Goal: Information Seeking & Learning: Learn about a topic

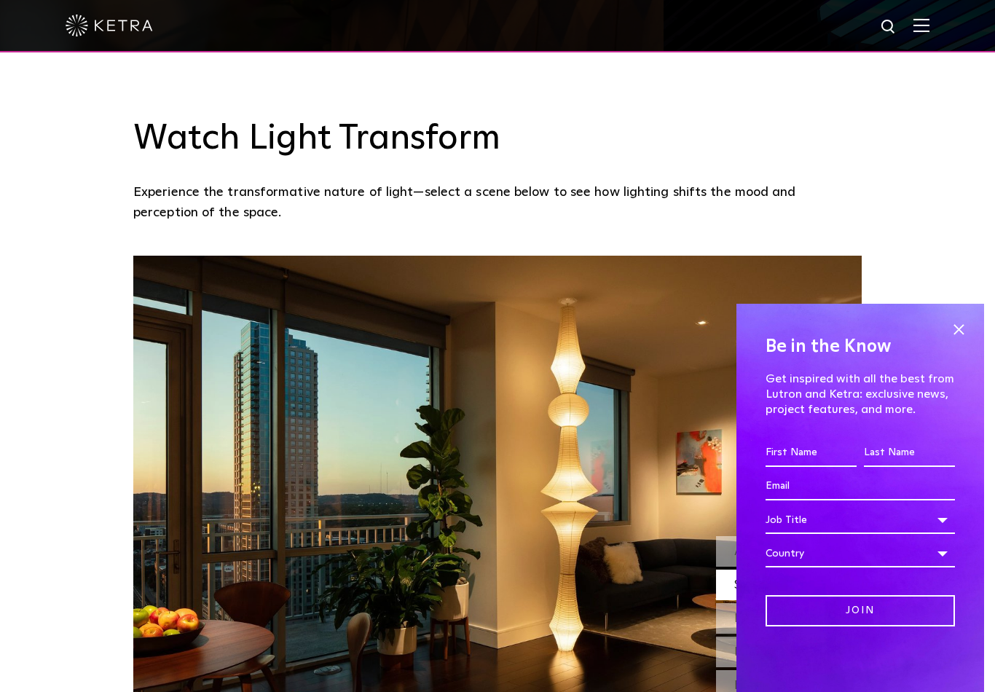
click at [963, 340] on span at bounding box center [959, 329] width 22 height 22
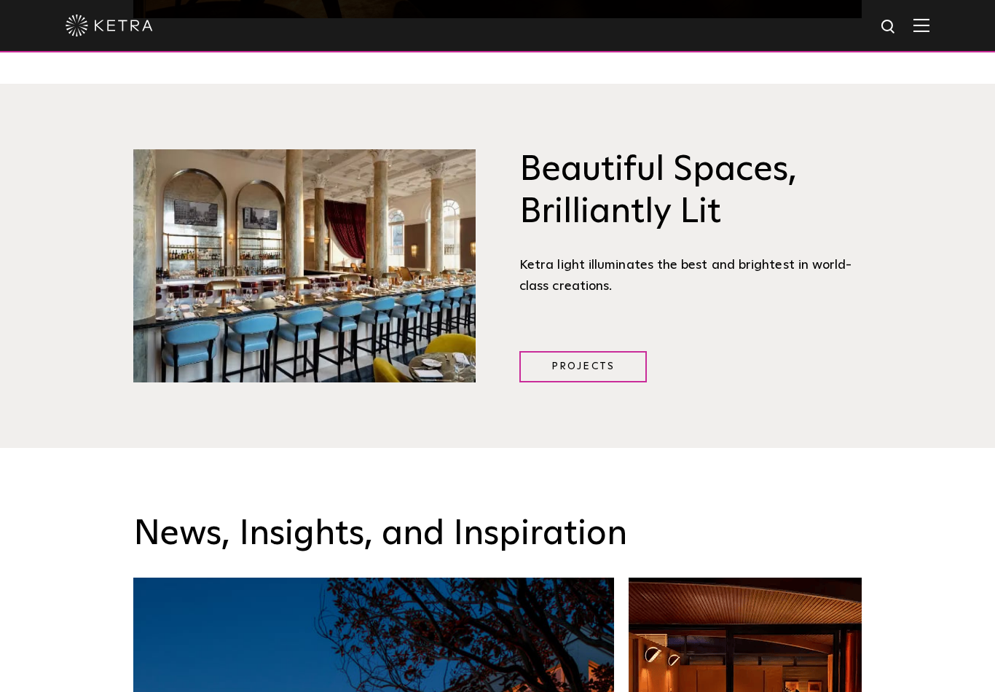
scroll to position [1898, 0]
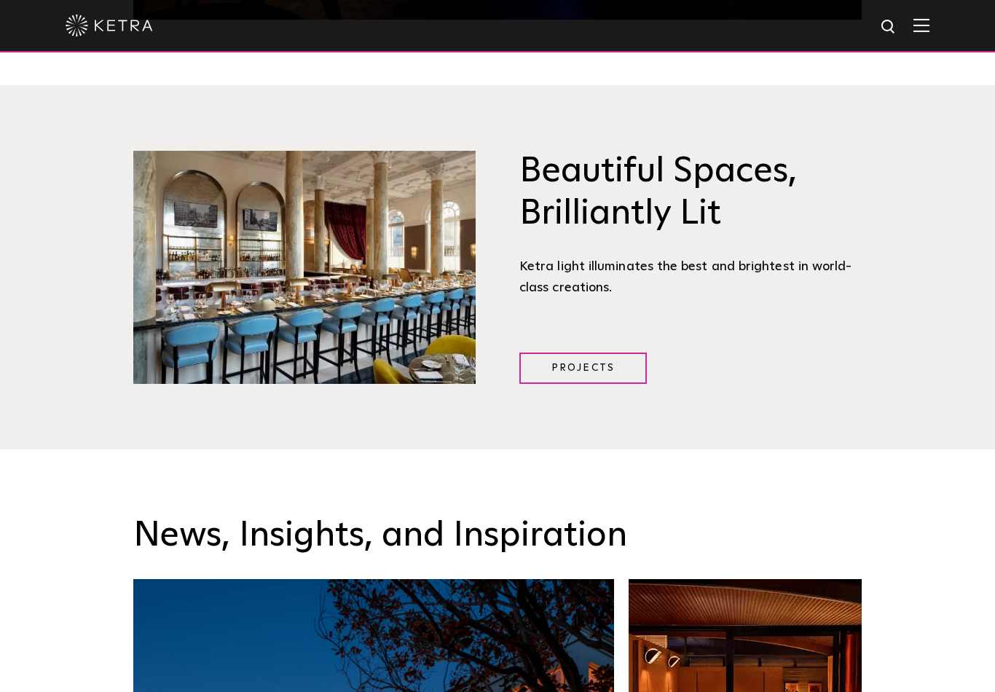
click at [600, 384] on link "Projects" at bounding box center [582, 367] width 127 height 31
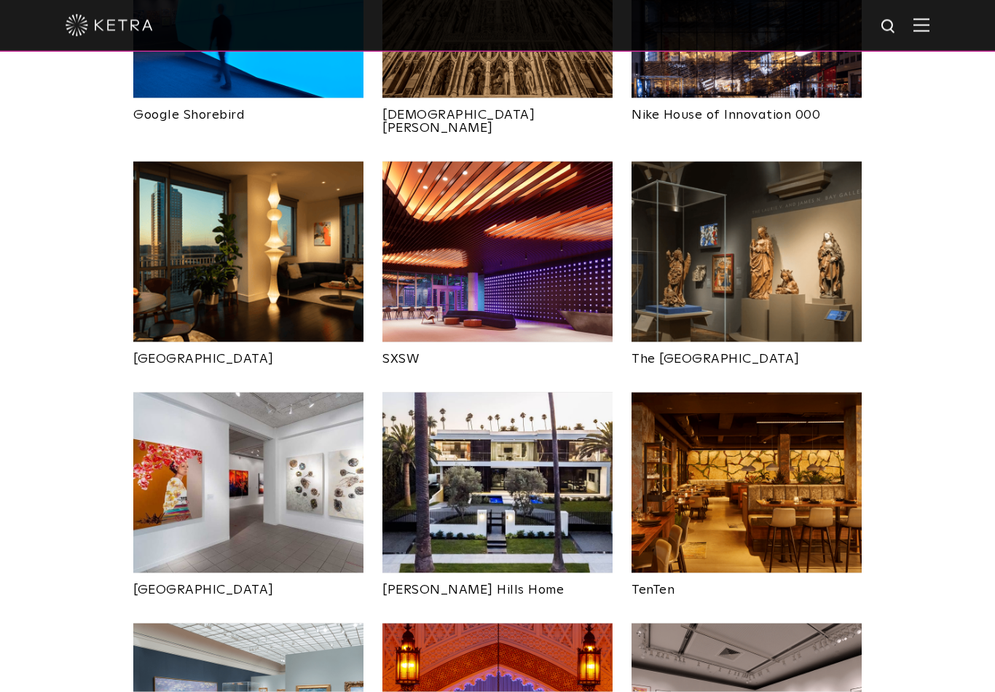
scroll to position [1239, 0]
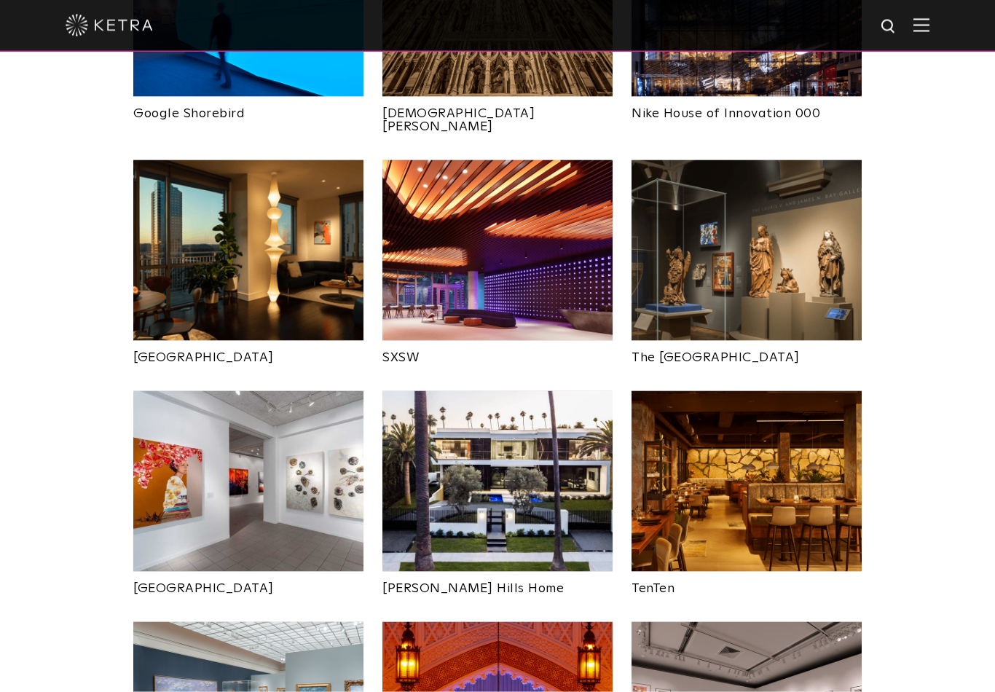
click at [522, 462] on img at bounding box center [497, 481] width 230 height 181
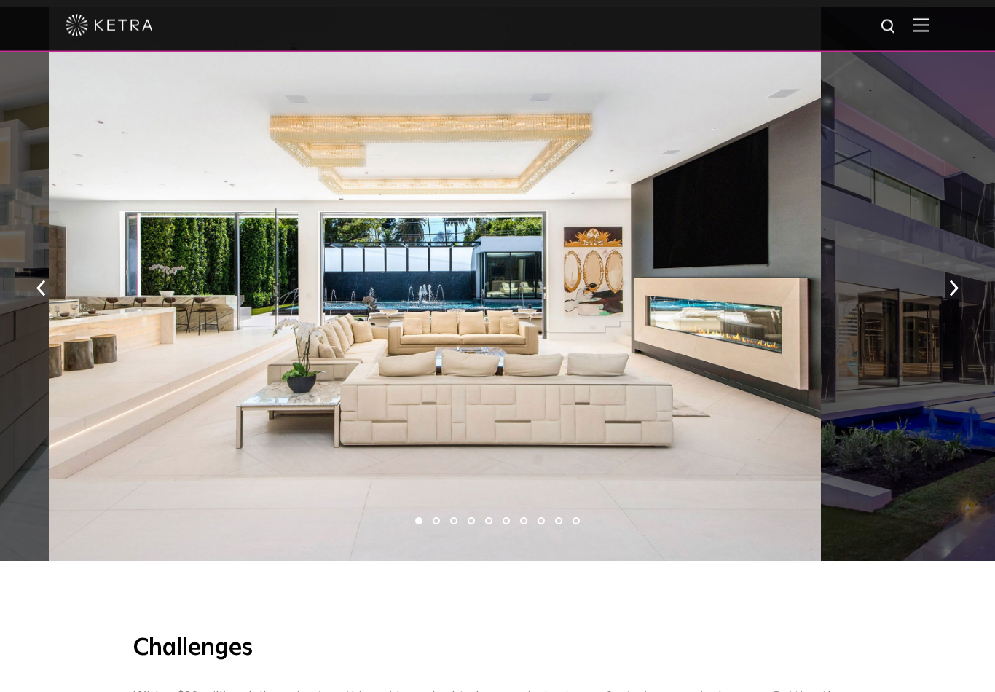
scroll to position [971, 0]
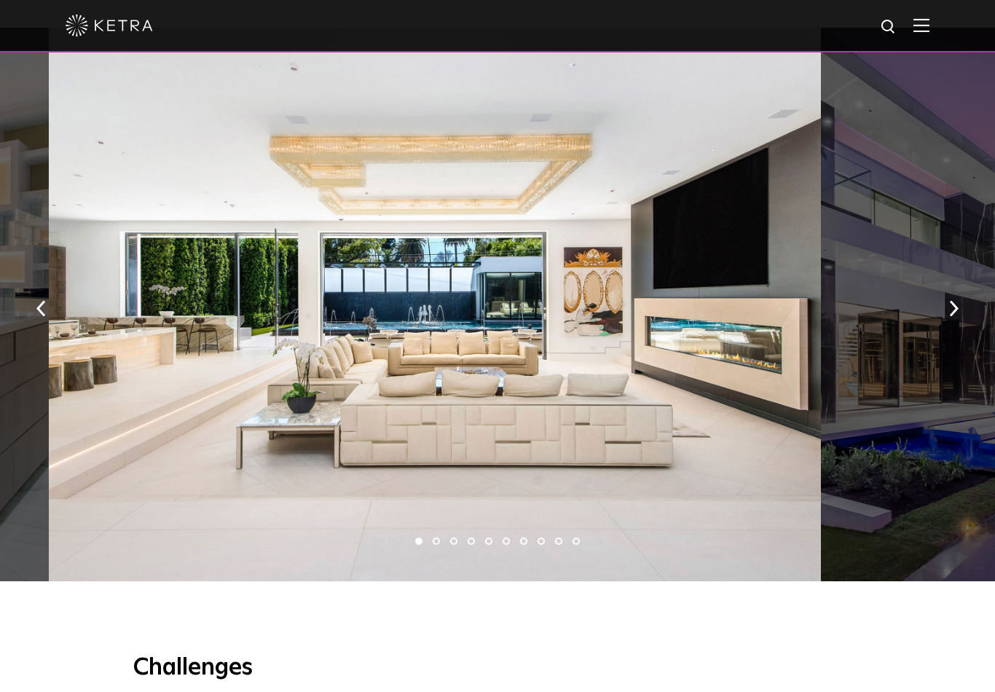
click at [959, 316] on button "button" at bounding box center [953, 308] width 31 height 50
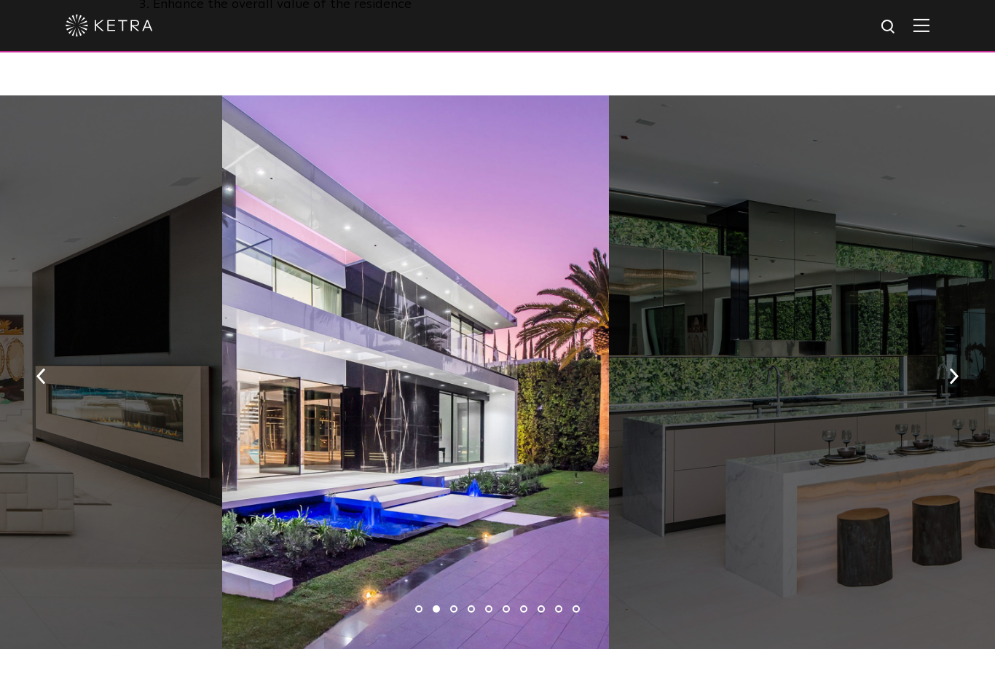
scroll to position [904, 0]
click at [950, 384] on img "button" at bounding box center [953, 376] width 9 height 16
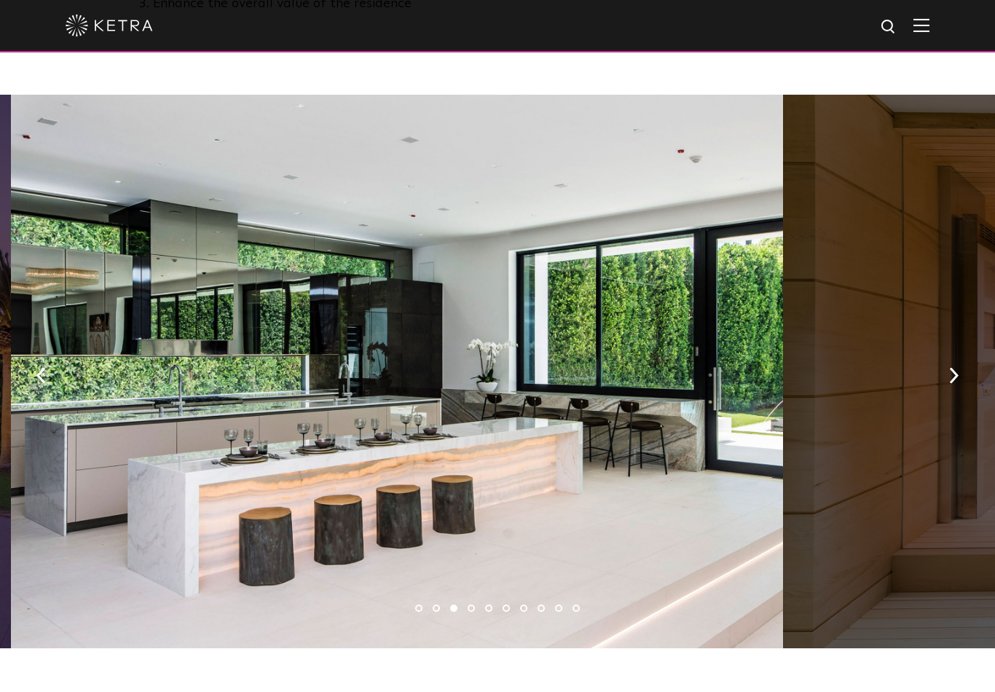
click at [53, 387] on button "button" at bounding box center [40, 375] width 31 height 50
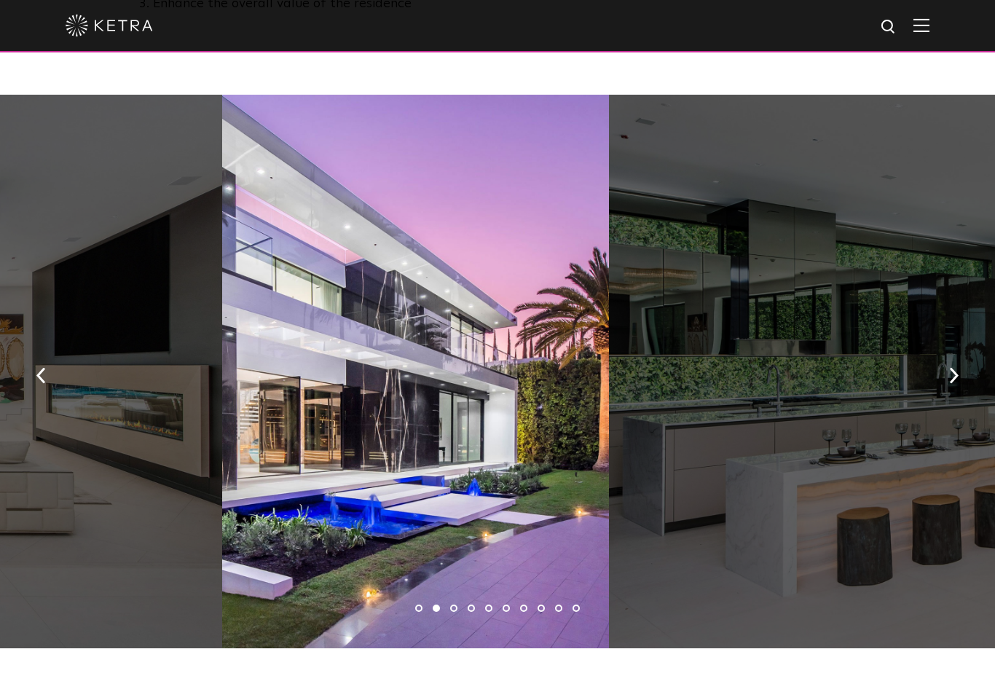
click at [948, 385] on button "button" at bounding box center [953, 375] width 31 height 50
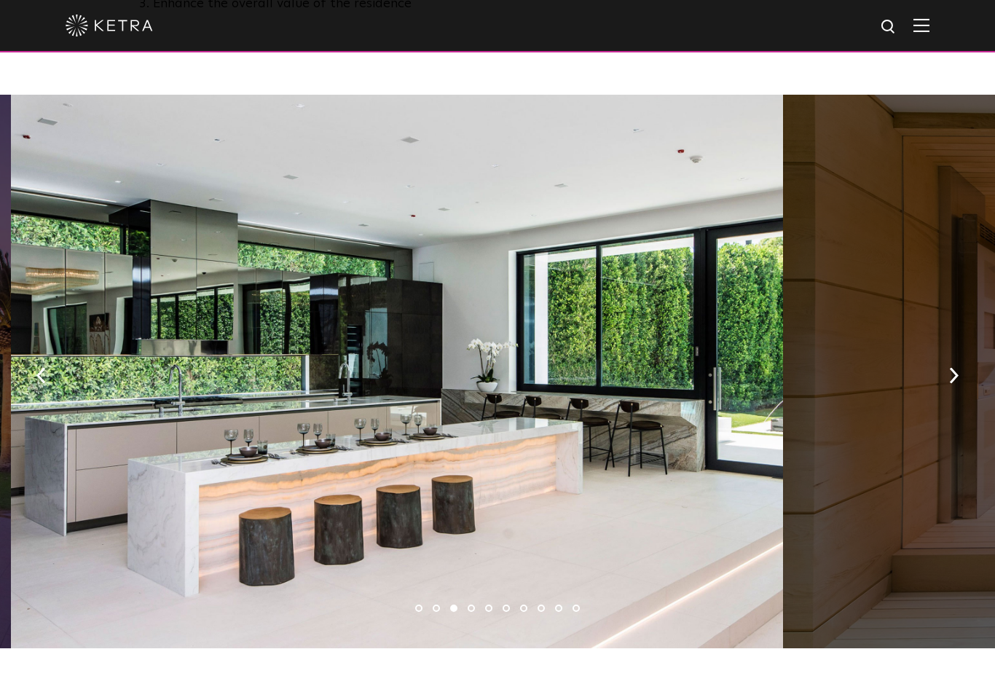
click at [948, 389] on button "button" at bounding box center [953, 375] width 31 height 50
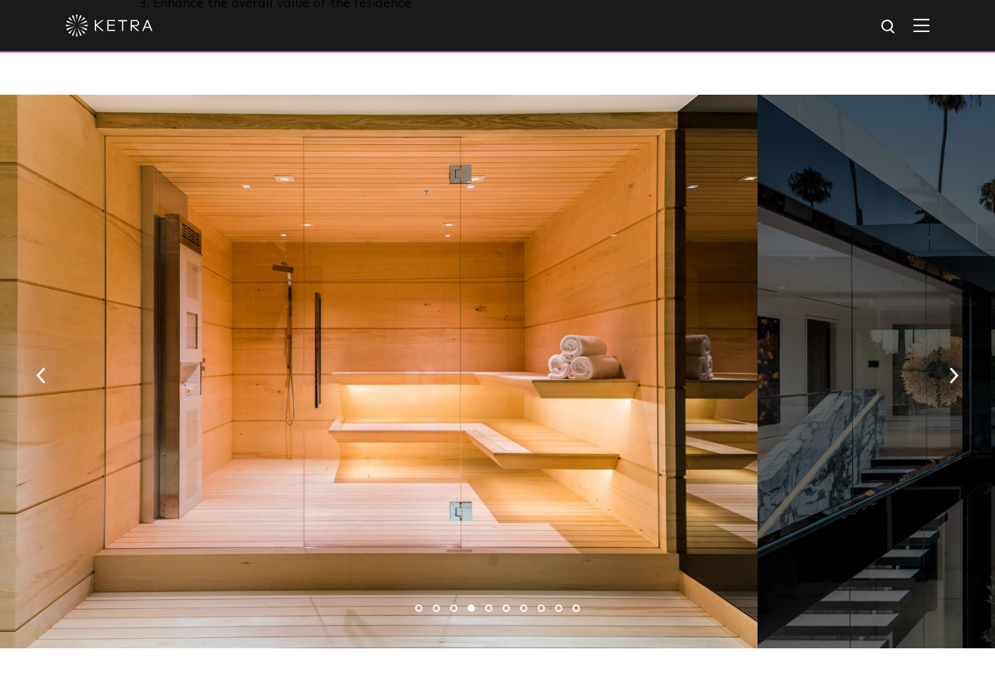
click at [955, 382] on img "button" at bounding box center [953, 376] width 9 height 16
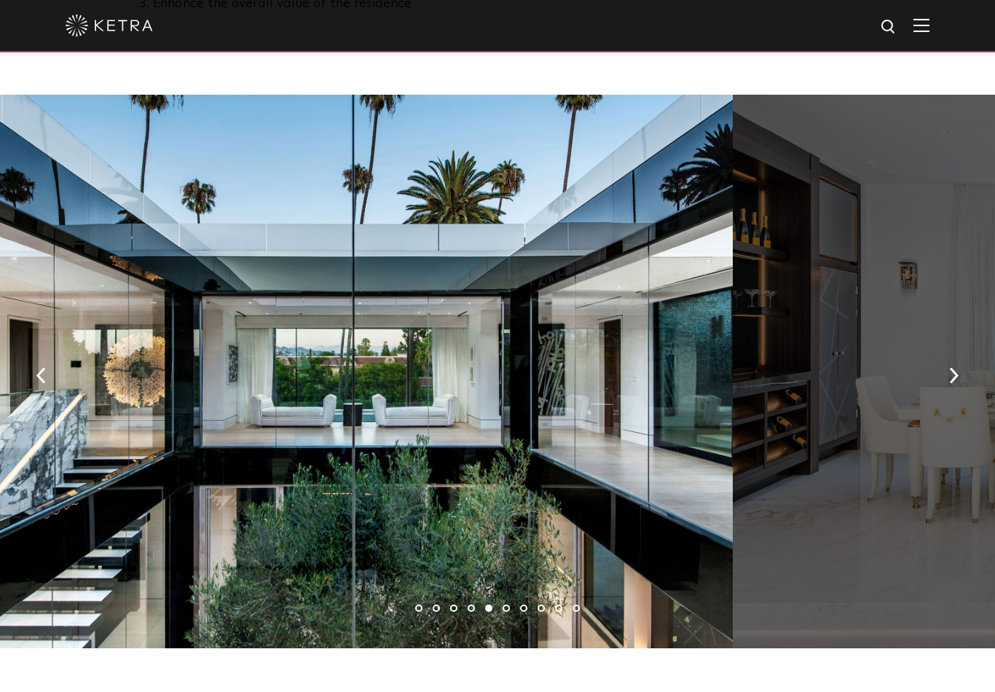
click at [46, 385] on button "button" at bounding box center [40, 375] width 31 height 50
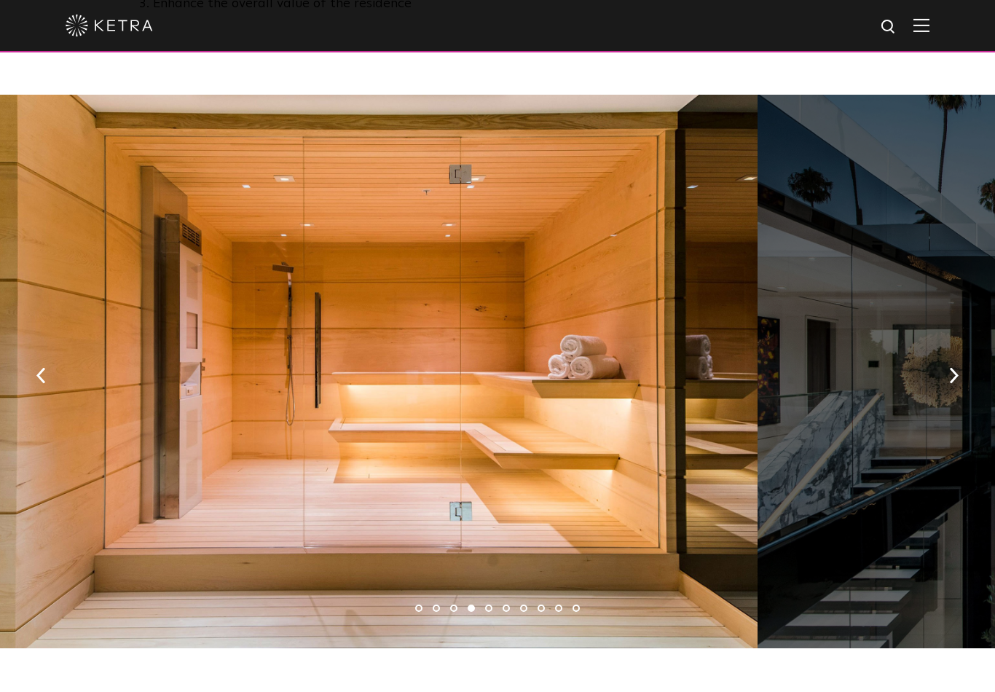
click at [958, 382] on button "button" at bounding box center [953, 375] width 31 height 50
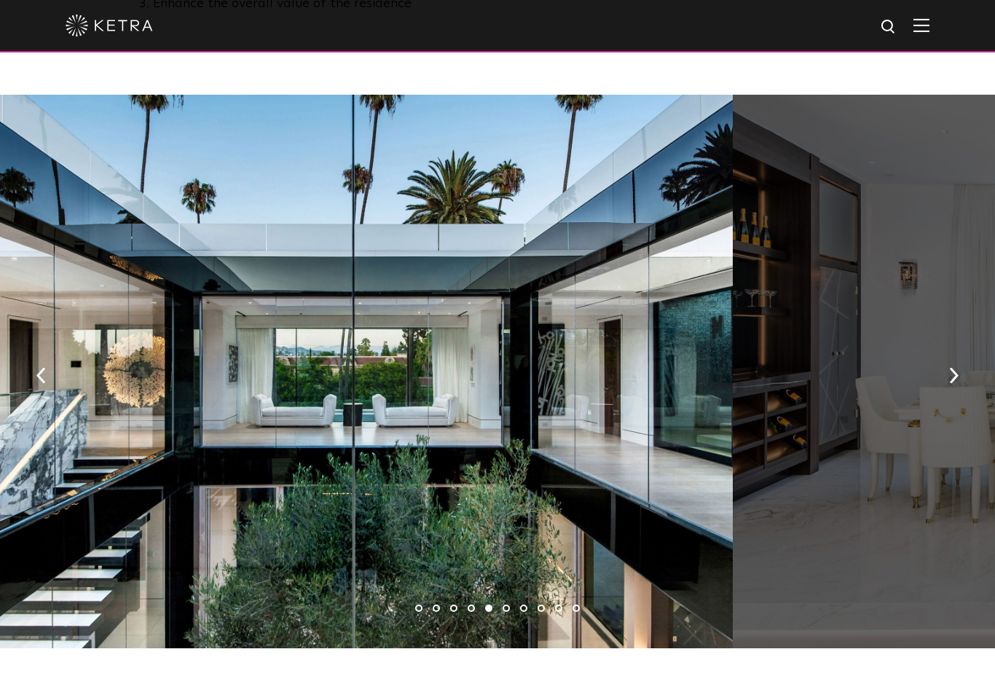
click at [953, 384] on img "button" at bounding box center [953, 376] width 9 height 16
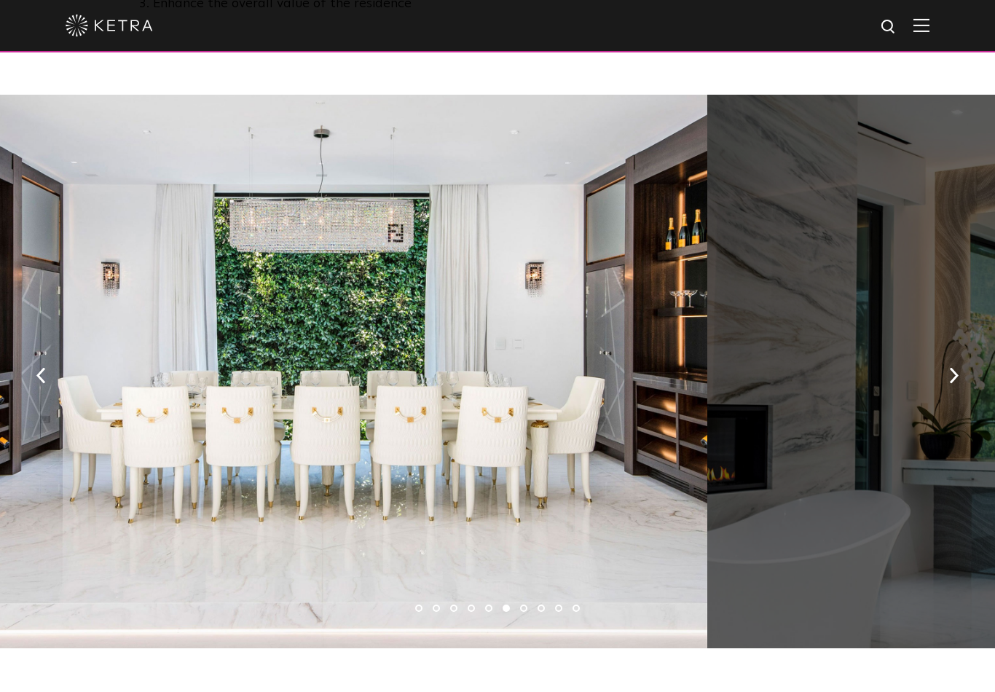
click at [953, 380] on img "button" at bounding box center [953, 376] width 9 height 16
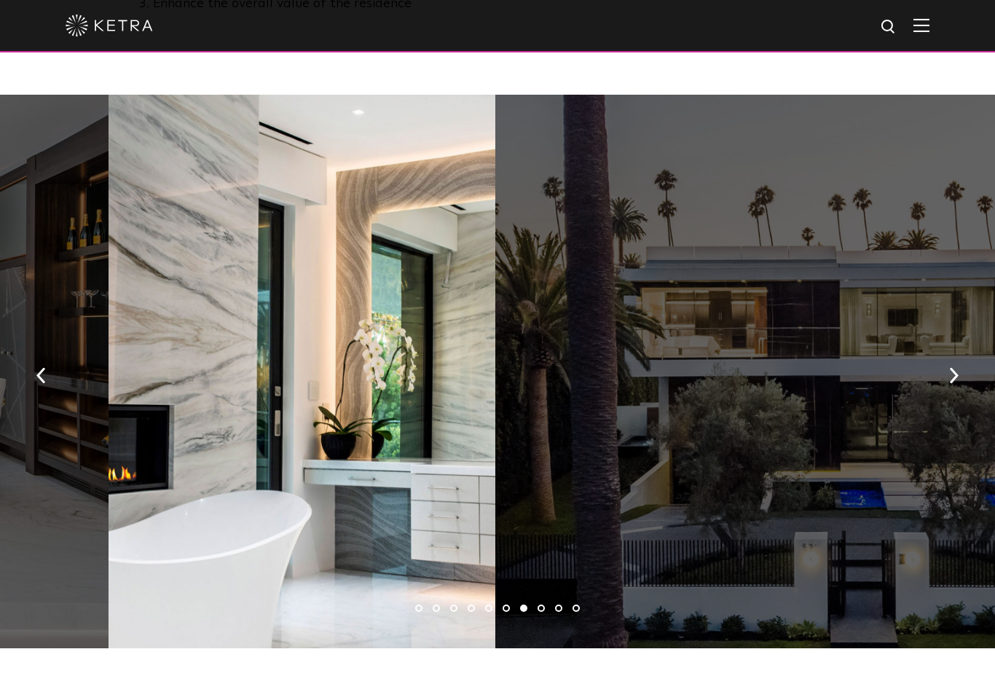
click at [951, 384] on img "button" at bounding box center [953, 376] width 9 height 16
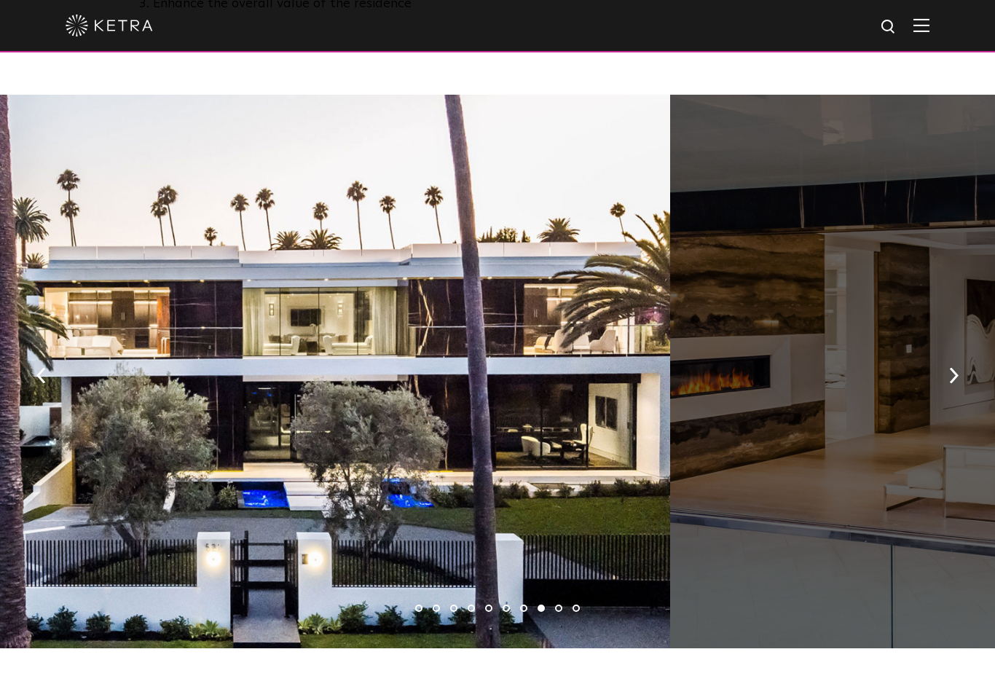
click at [950, 384] on img "button" at bounding box center [953, 376] width 9 height 16
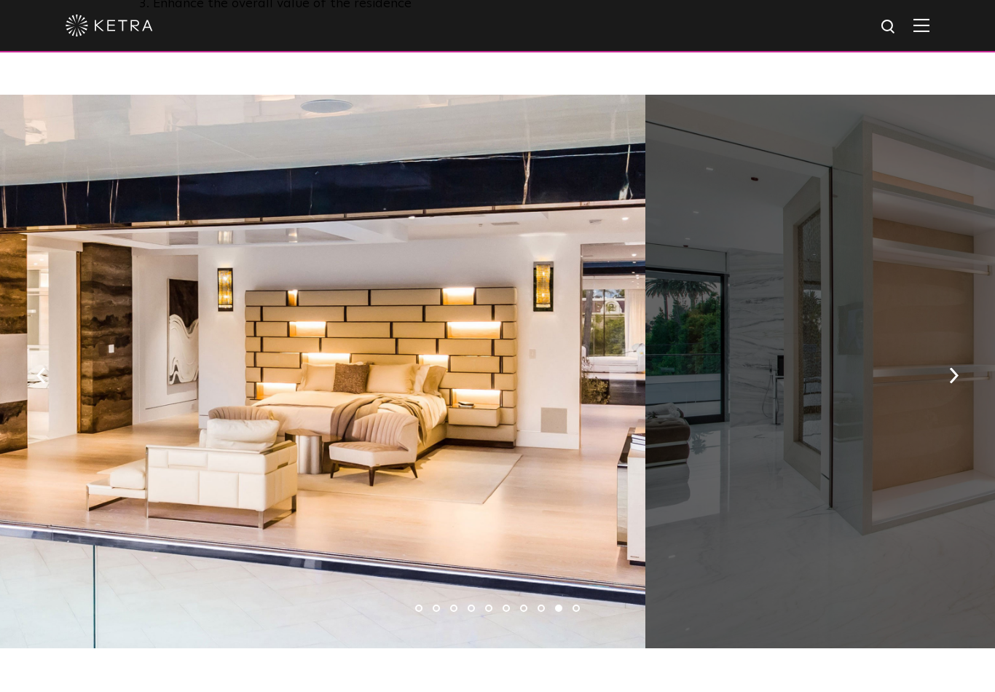
click at [955, 390] on button "button" at bounding box center [953, 375] width 31 height 50
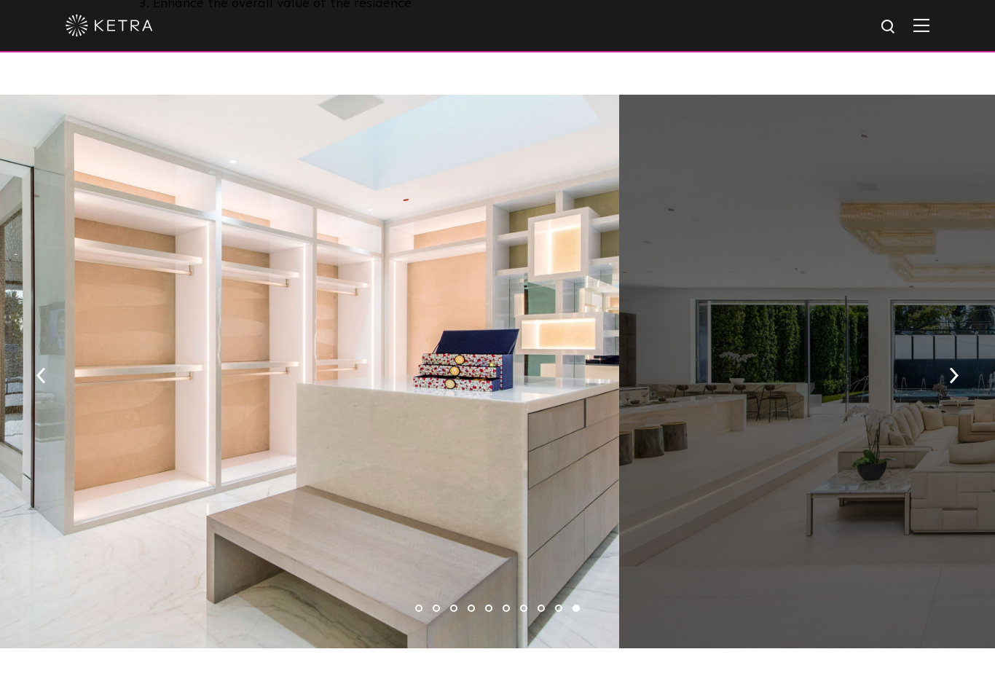
click at [954, 384] on img "button" at bounding box center [953, 376] width 9 height 16
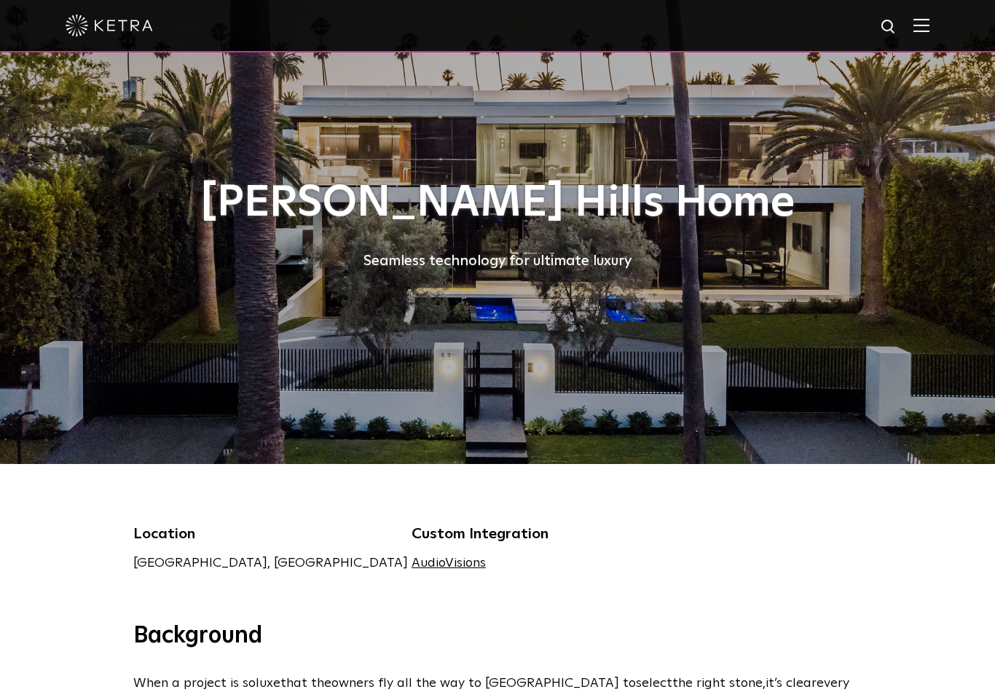
scroll to position [0, 0]
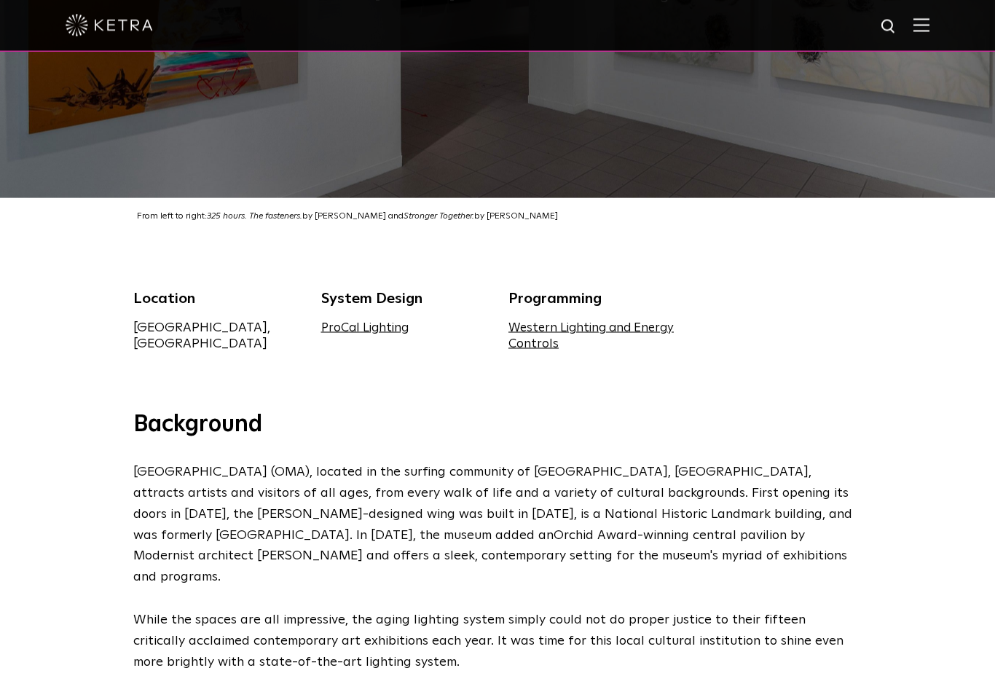
scroll to position [280, 0]
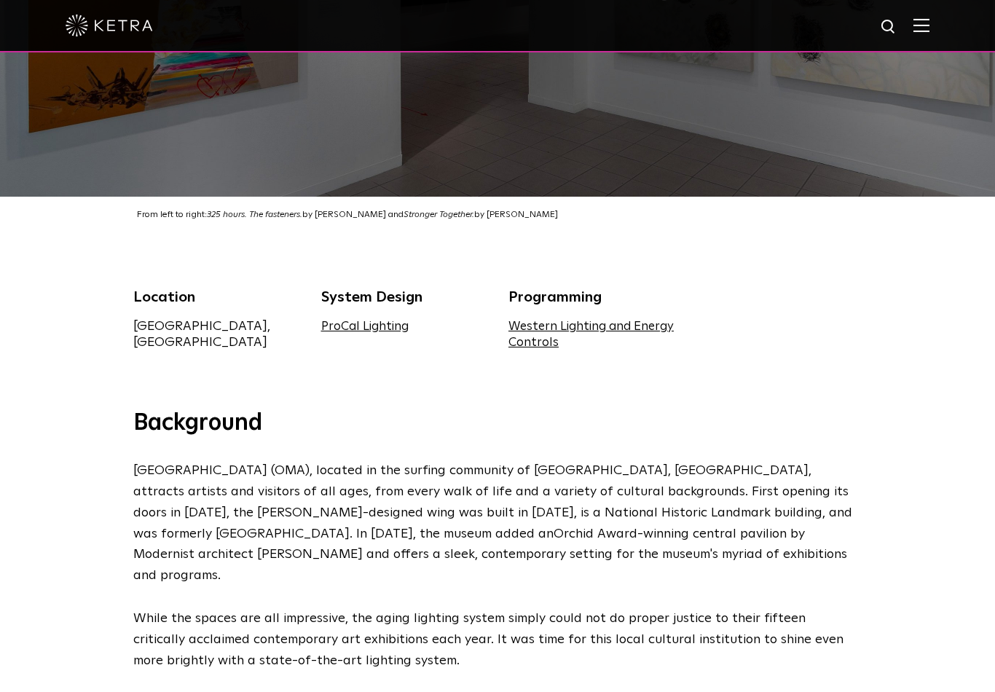
click at [935, 523] on div "Background Oceanside Museum of Art (OMA), located in the surfing community of O…" at bounding box center [497, 684] width 995 height 551
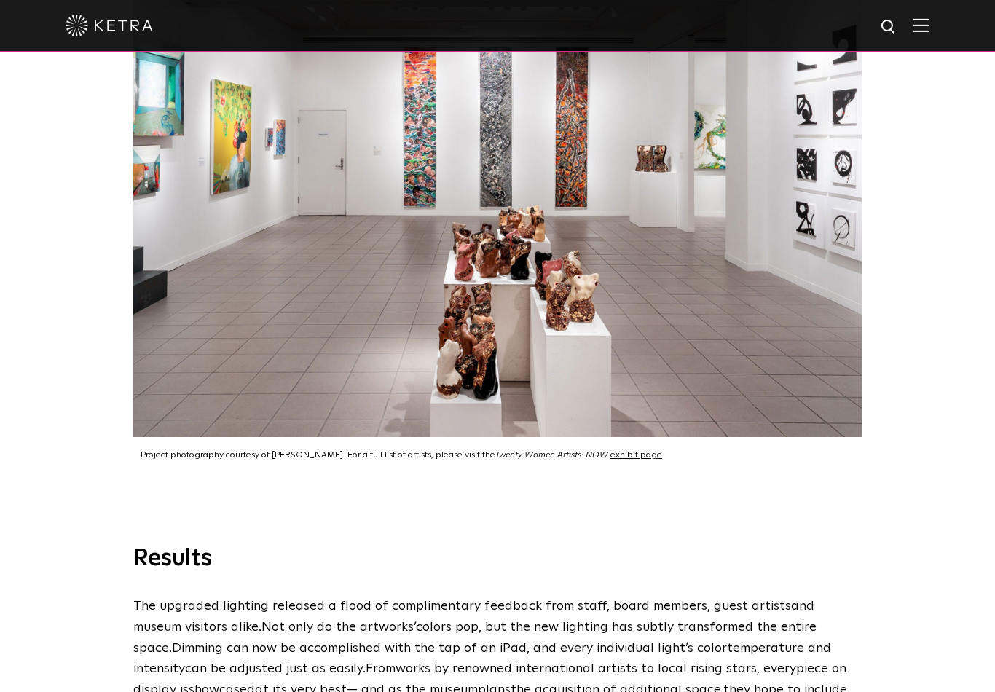
scroll to position [3277, 0]
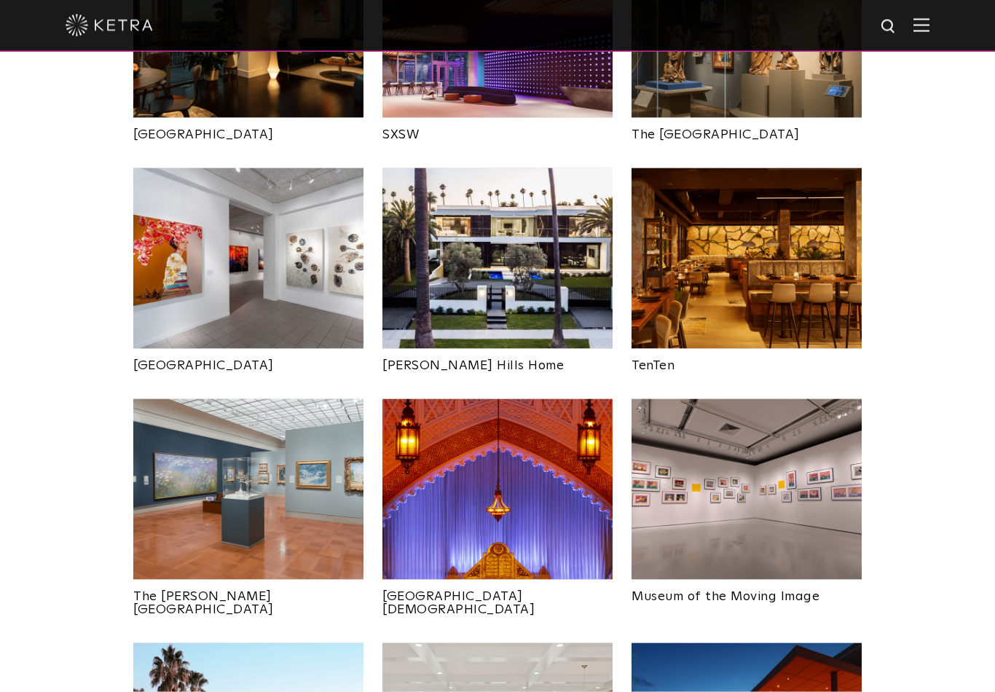
scroll to position [1462, 0]
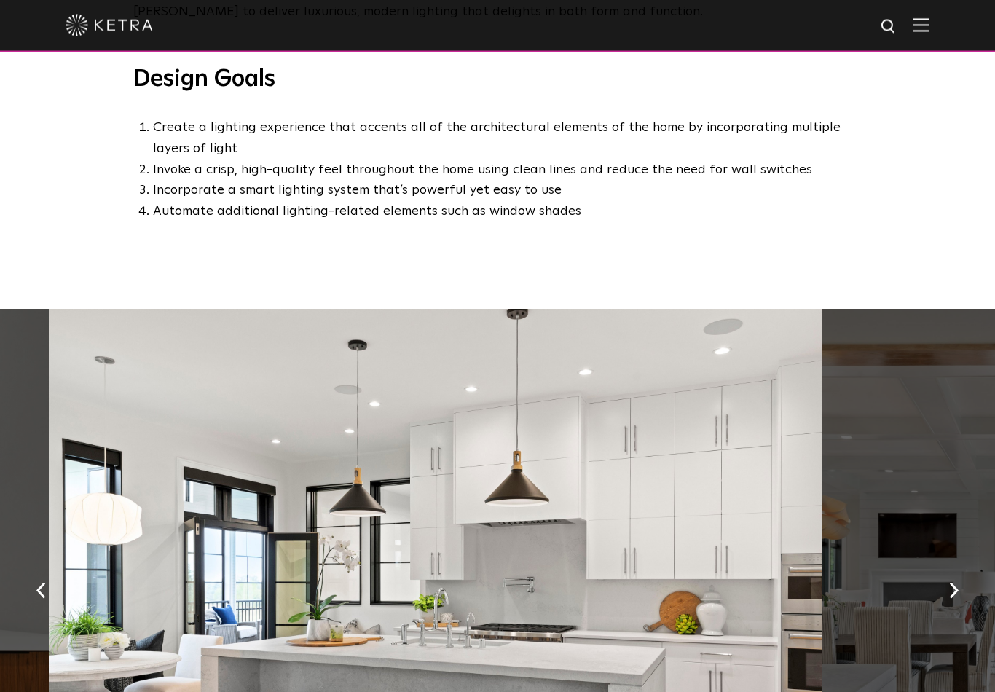
scroll to position [793, 0]
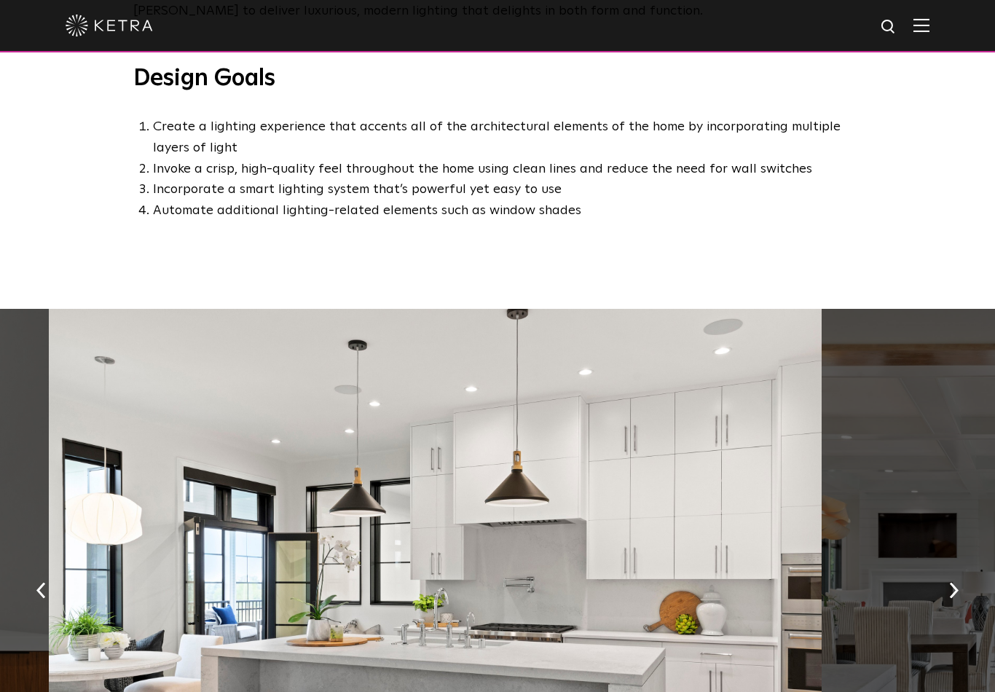
click at [954, 604] on button "button" at bounding box center [953, 589] width 31 height 50
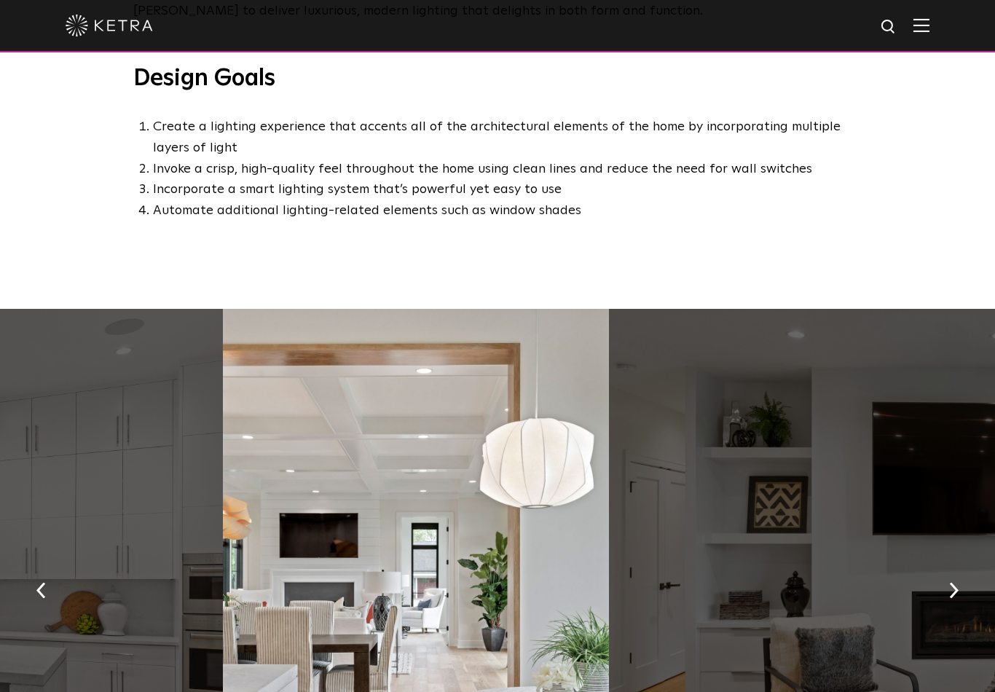
click at [958, 596] on button "button" at bounding box center [953, 589] width 31 height 50
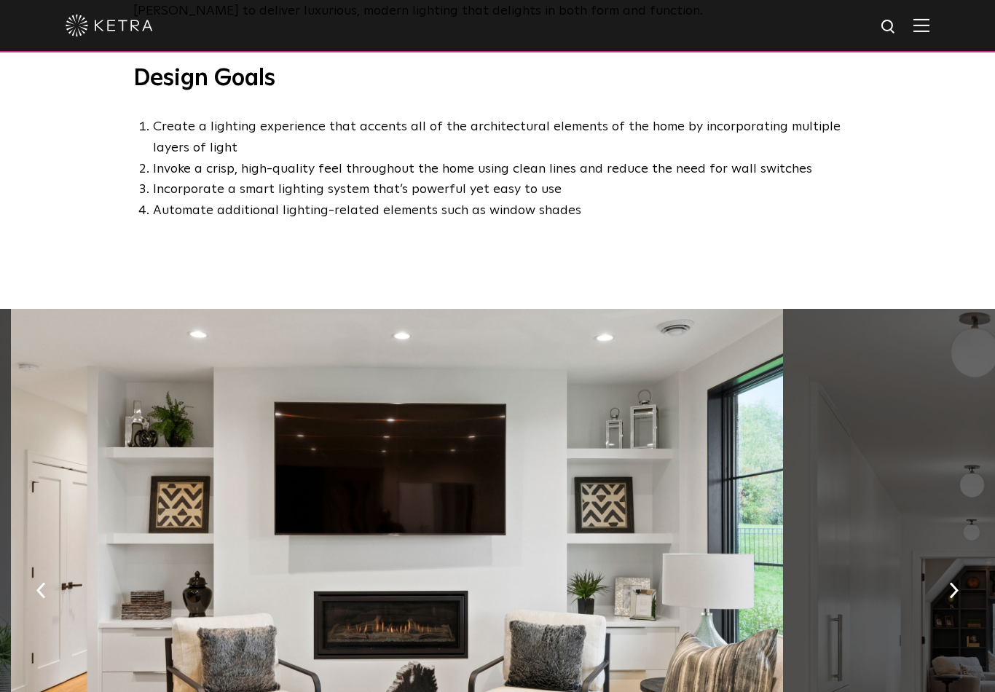
click at [950, 591] on img "button" at bounding box center [953, 590] width 9 height 16
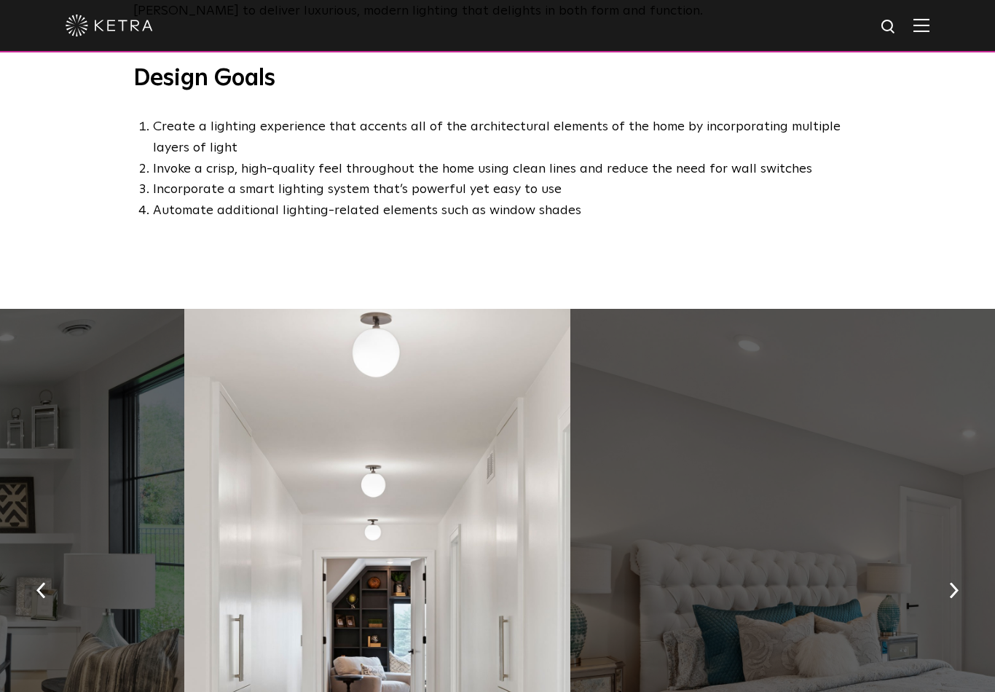
click at [958, 597] on img "button" at bounding box center [953, 590] width 9 height 16
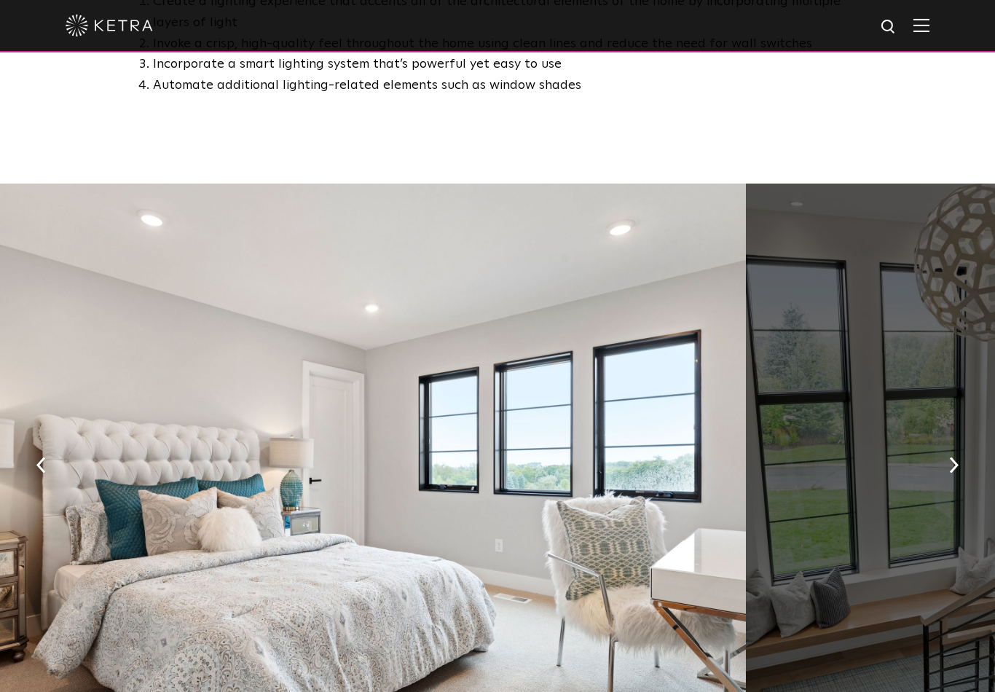
scroll to position [921, 0]
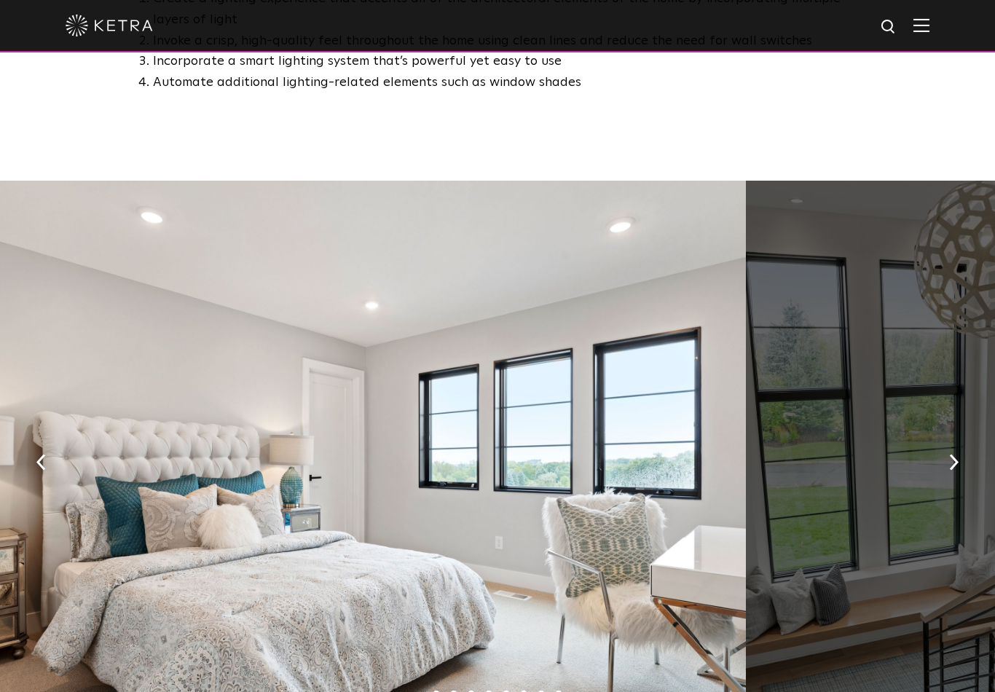
click at [955, 470] on img "button" at bounding box center [953, 462] width 9 height 16
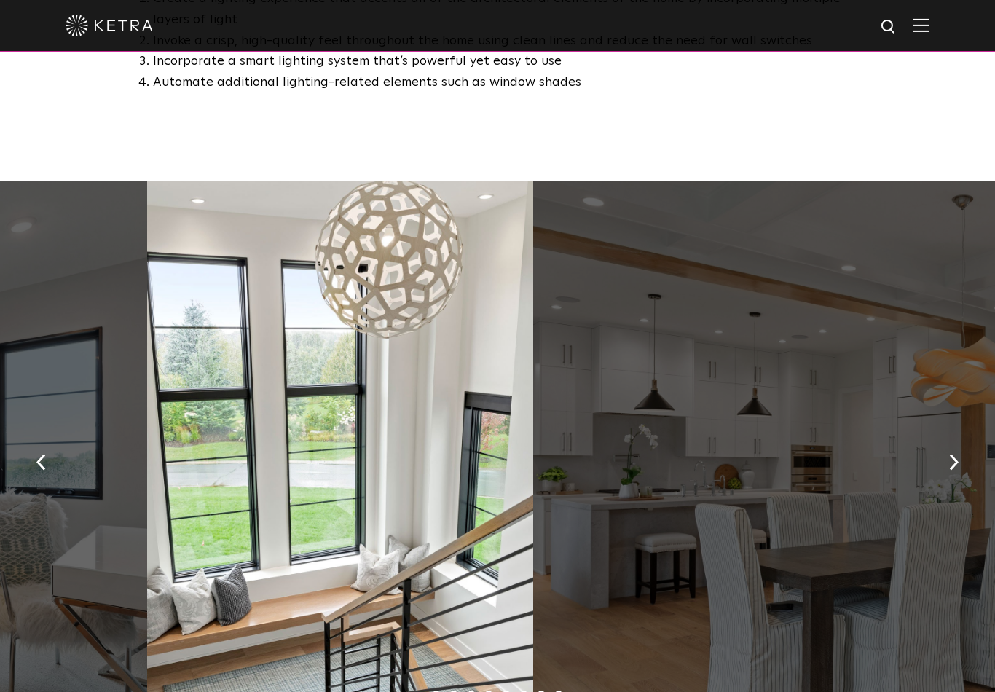
click at [956, 470] on img "button" at bounding box center [953, 462] width 9 height 16
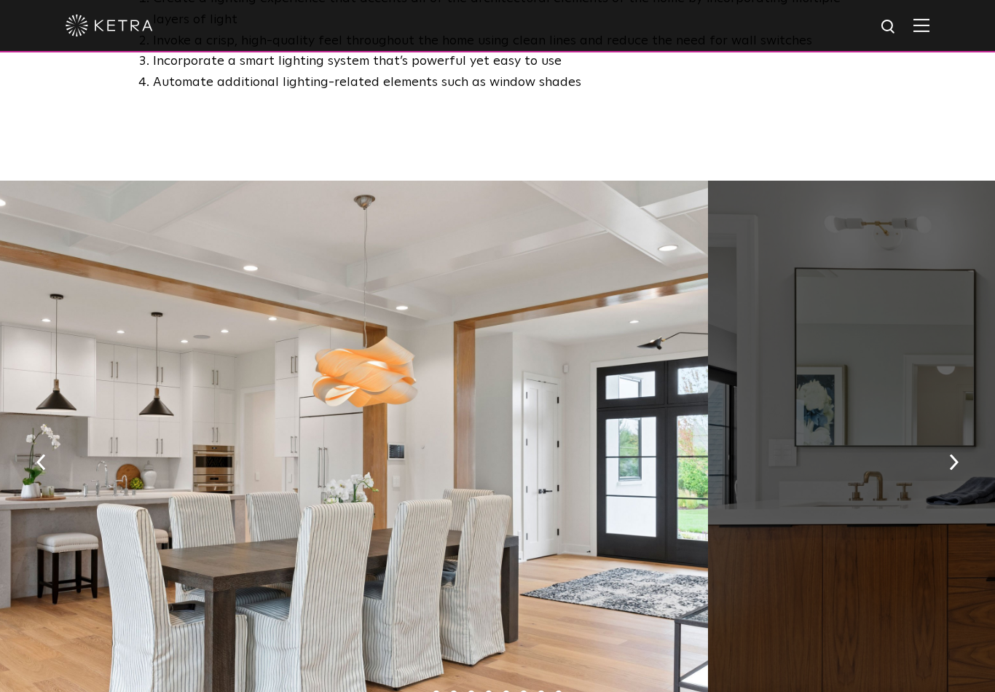
click at [956, 470] on img "button" at bounding box center [953, 462] width 9 height 16
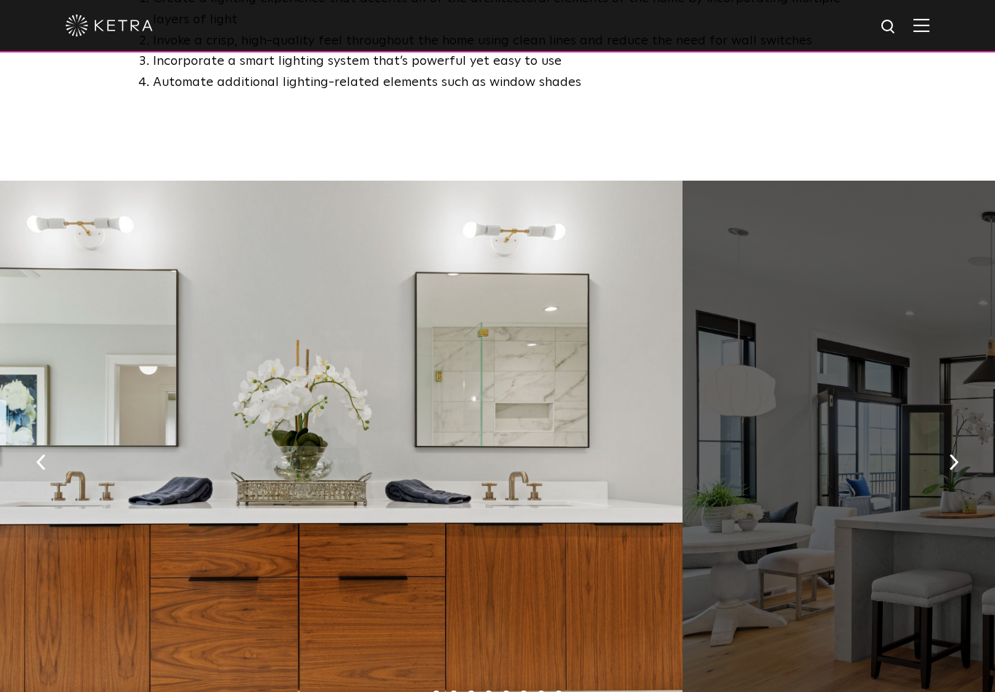
click at [956, 466] on img "button" at bounding box center [953, 462] width 9 height 16
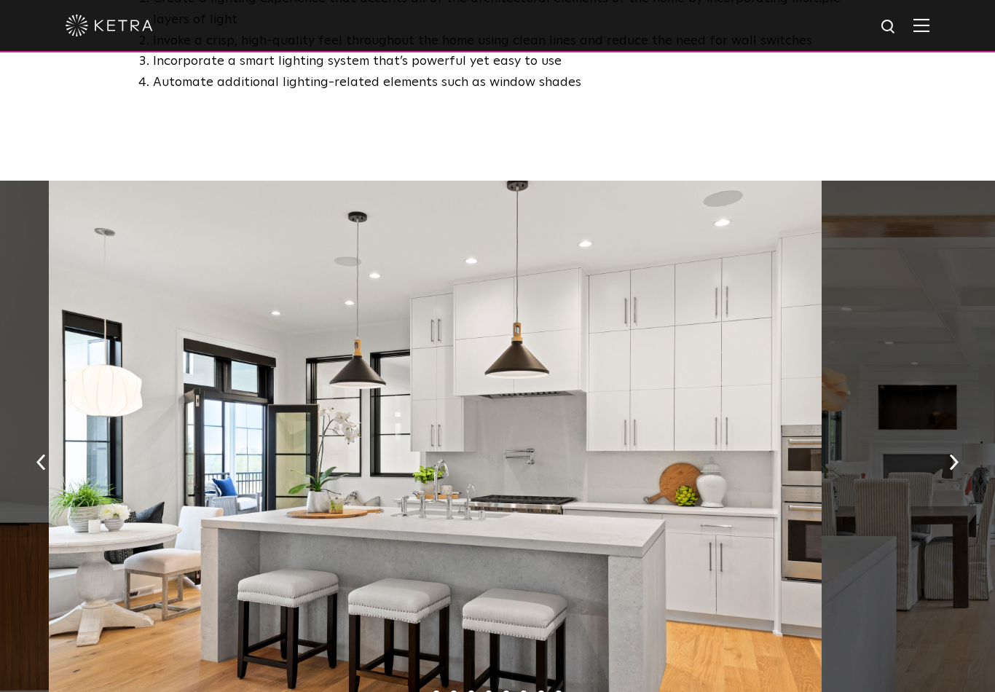
click at [964, 465] on button "button" at bounding box center [953, 461] width 31 height 50
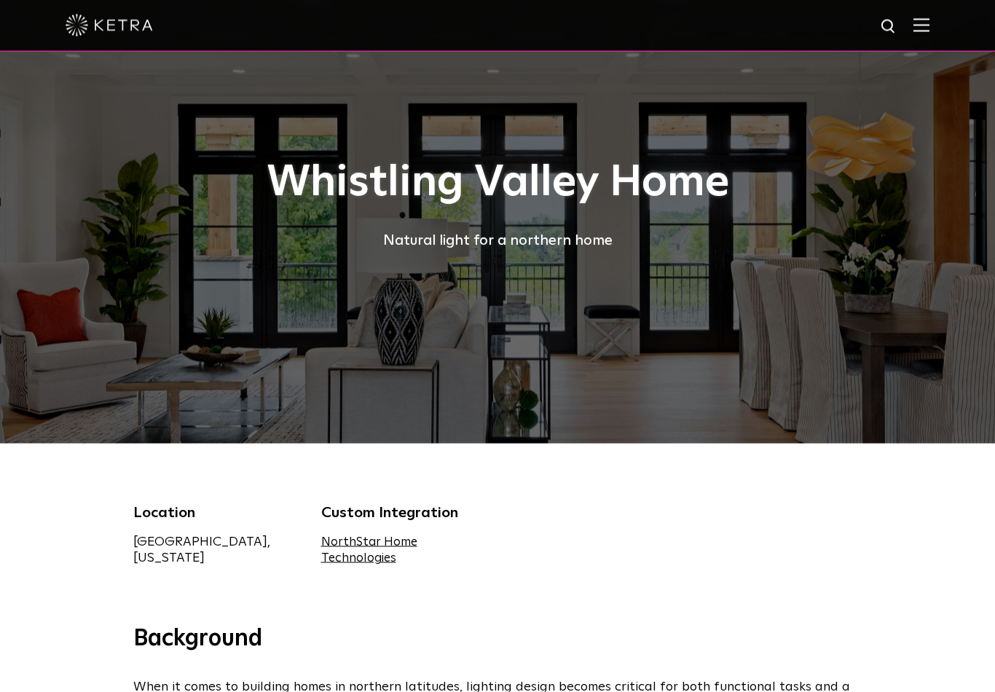
scroll to position [0, 0]
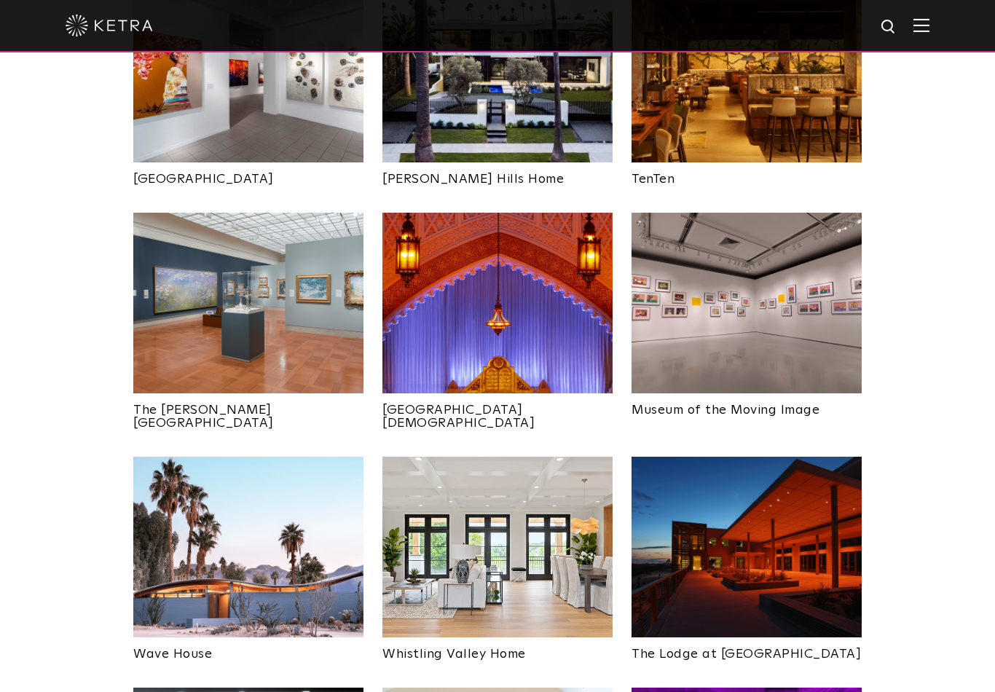
scroll to position [1644, 0]
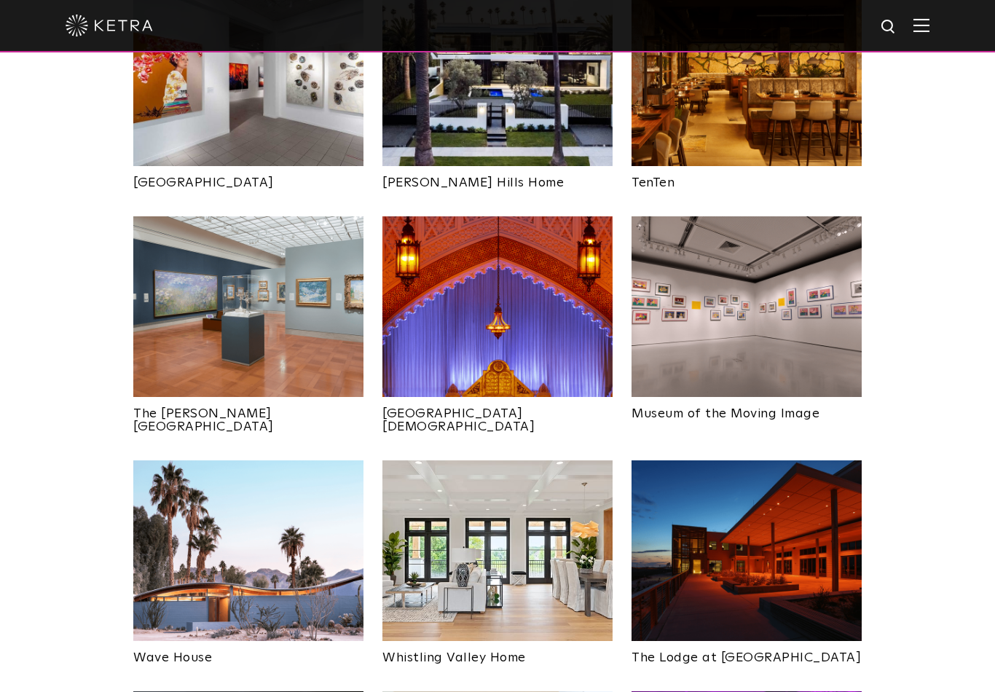
click at [181, 506] on img at bounding box center [248, 550] width 230 height 181
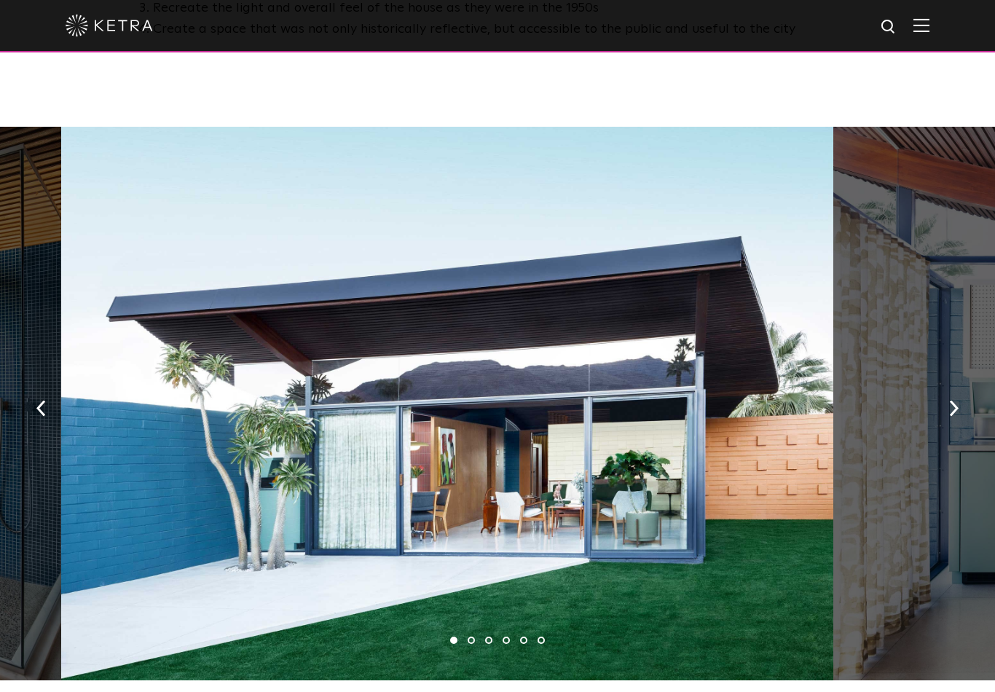
scroll to position [971, 0]
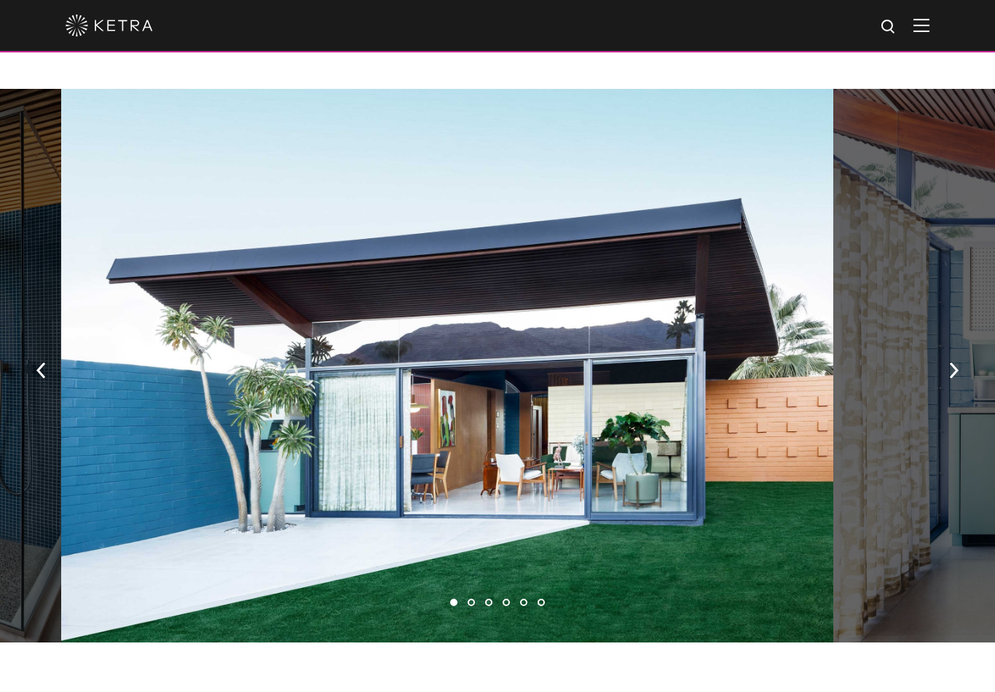
click at [950, 366] on img "button" at bounding box center [953, 371] width 9 height 16
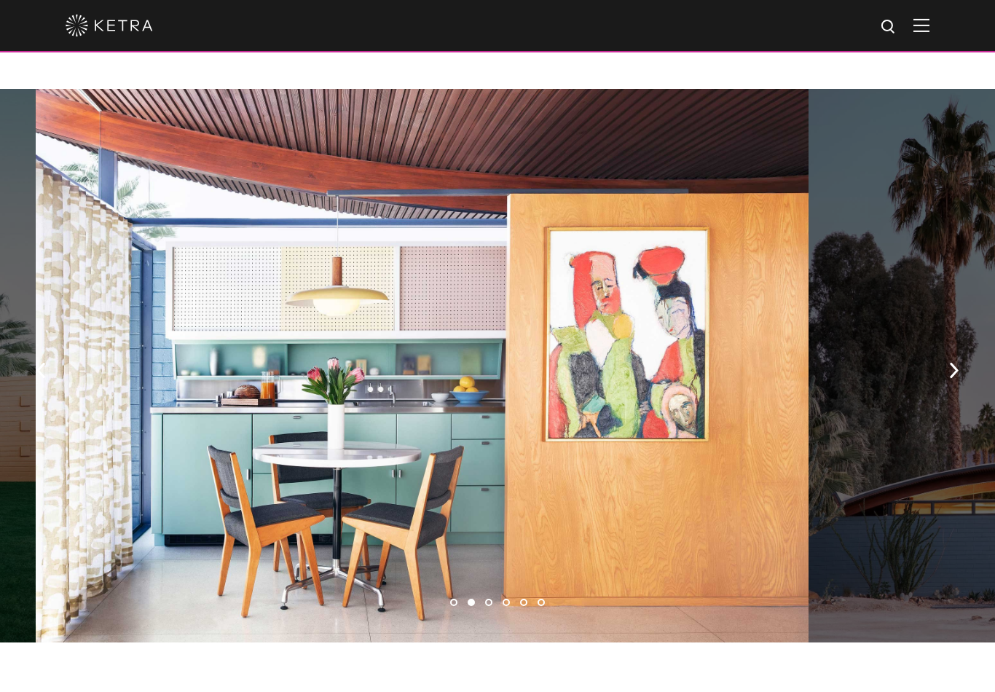
click at [958, 363] on img "button" at bounding box center [953, 371] width 9 height 16
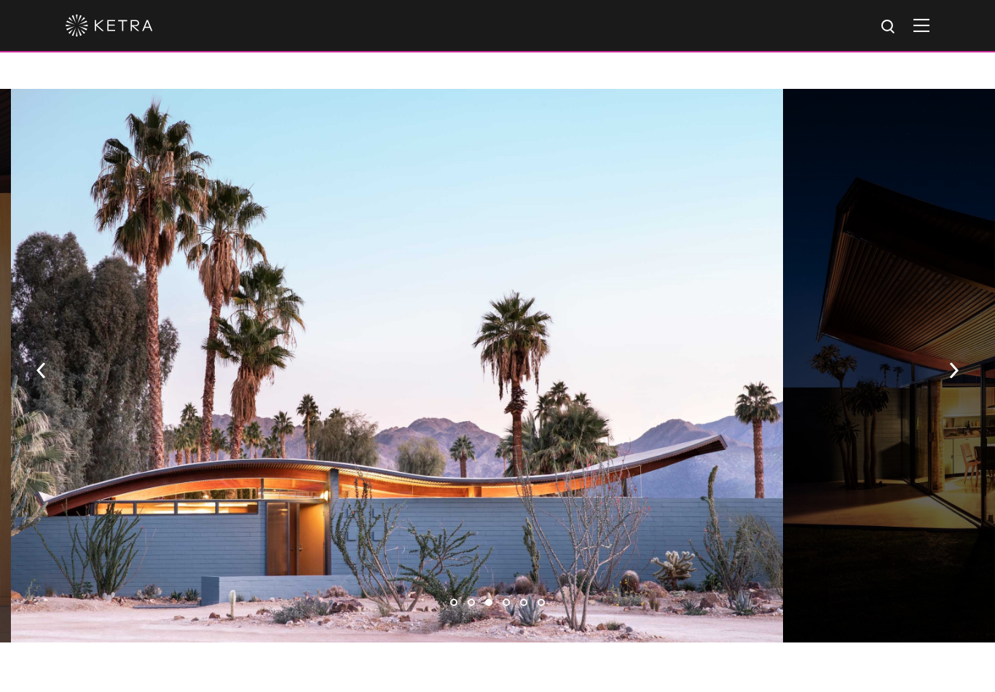
click at [961, 367] on button "button" at bounding box center [953, 369] width 31 height 50
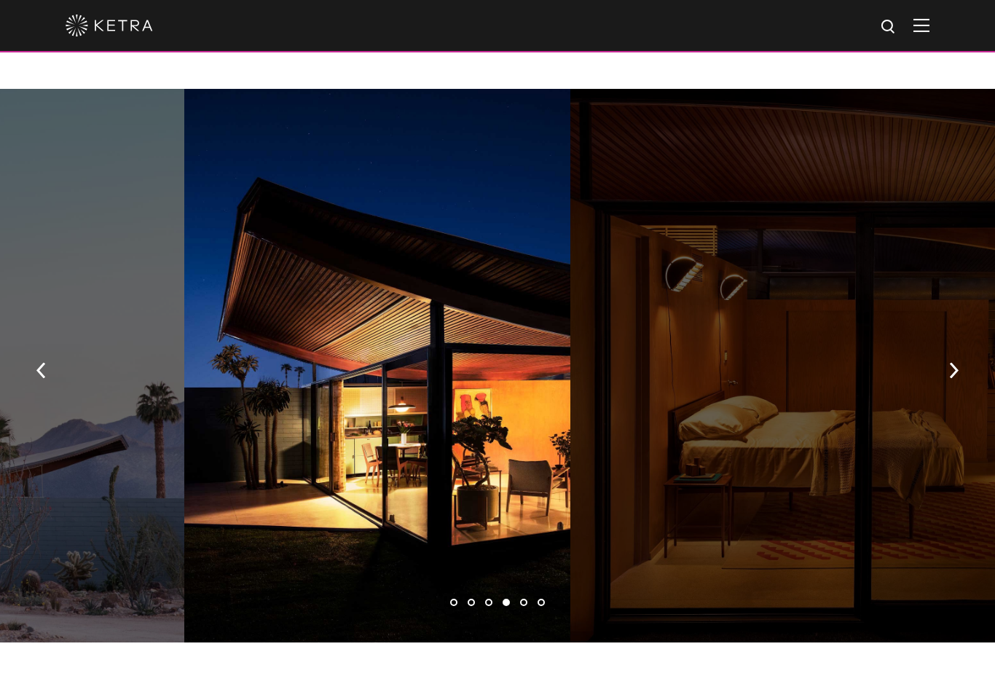
click at [964, 361] on button "button" at bounding box center [953, 369] width 31 height 50
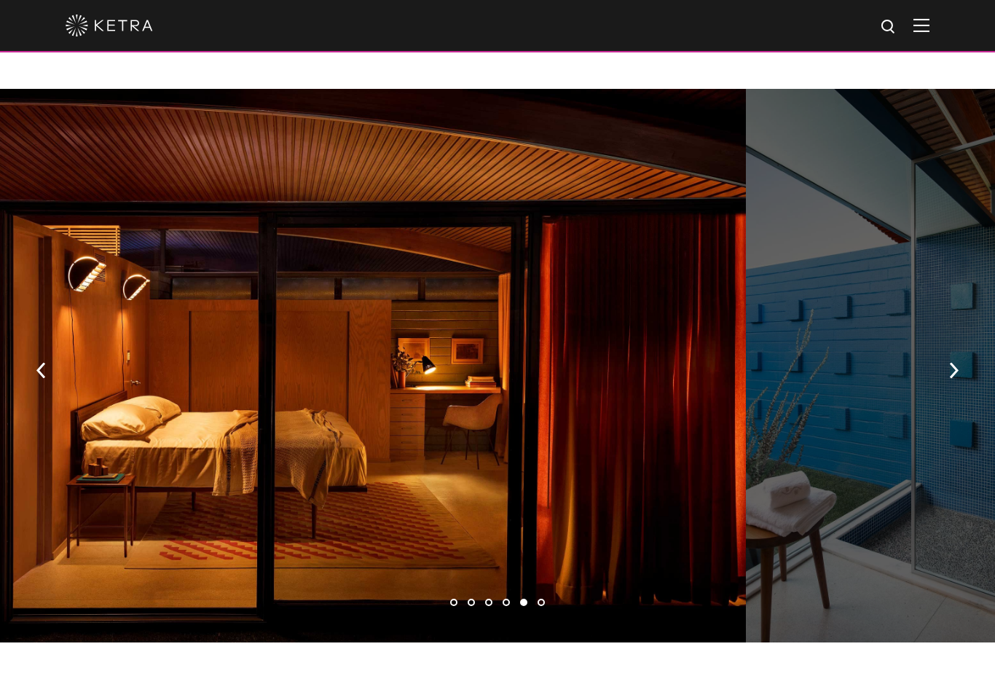
click at [955, 363] on img "button" at bounding box center [953, 371] width 9 height 16
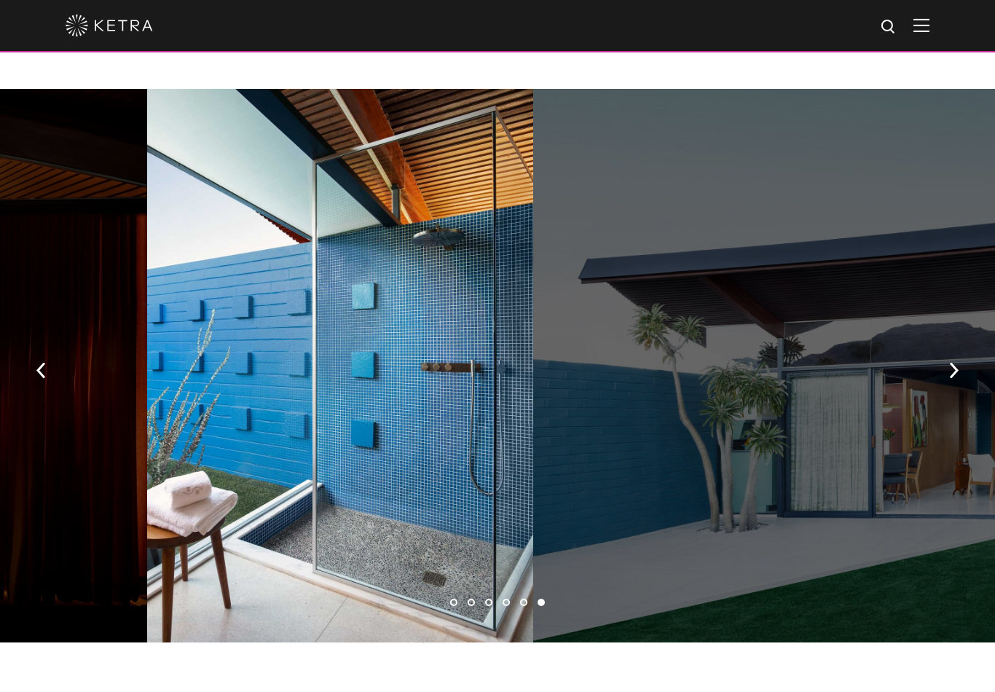
click at [953, 363] on img "button" at bounding box center [953, 371] width 9 height 16
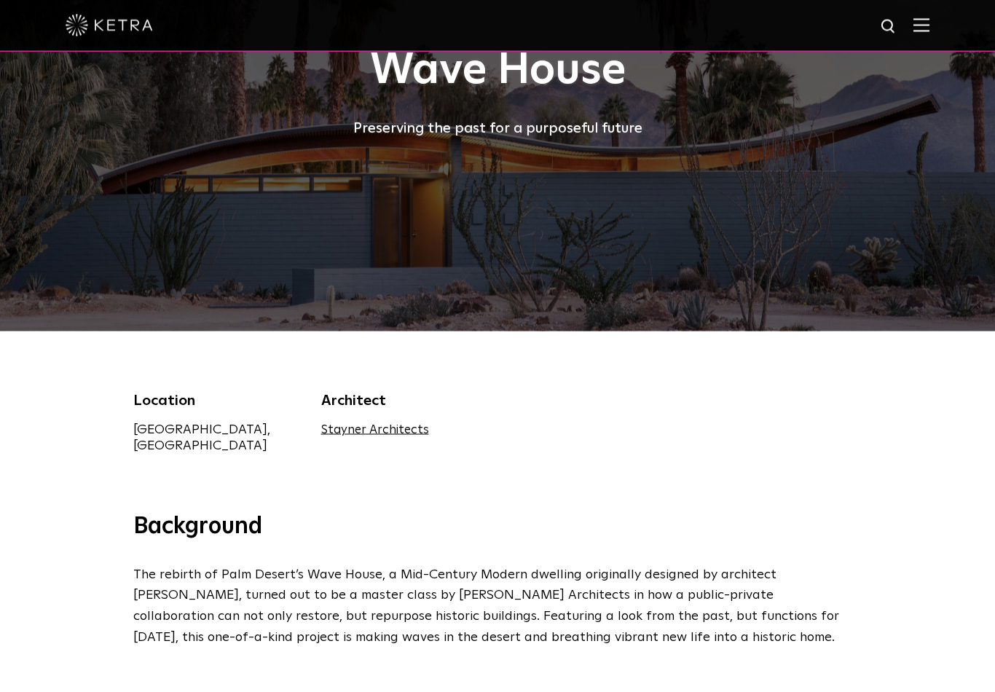
scroll to position [109, 0]
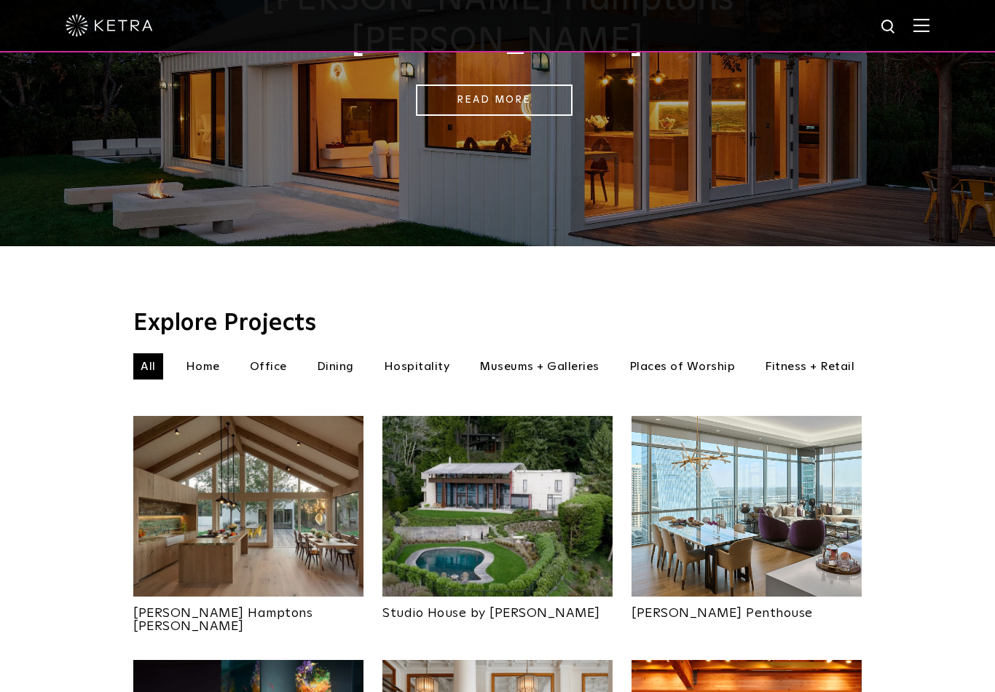
scroll to position [251, 0]
click at [537, 354] on li "Museums + Galleries" at bounding box center [539, 367] width 135 height 26
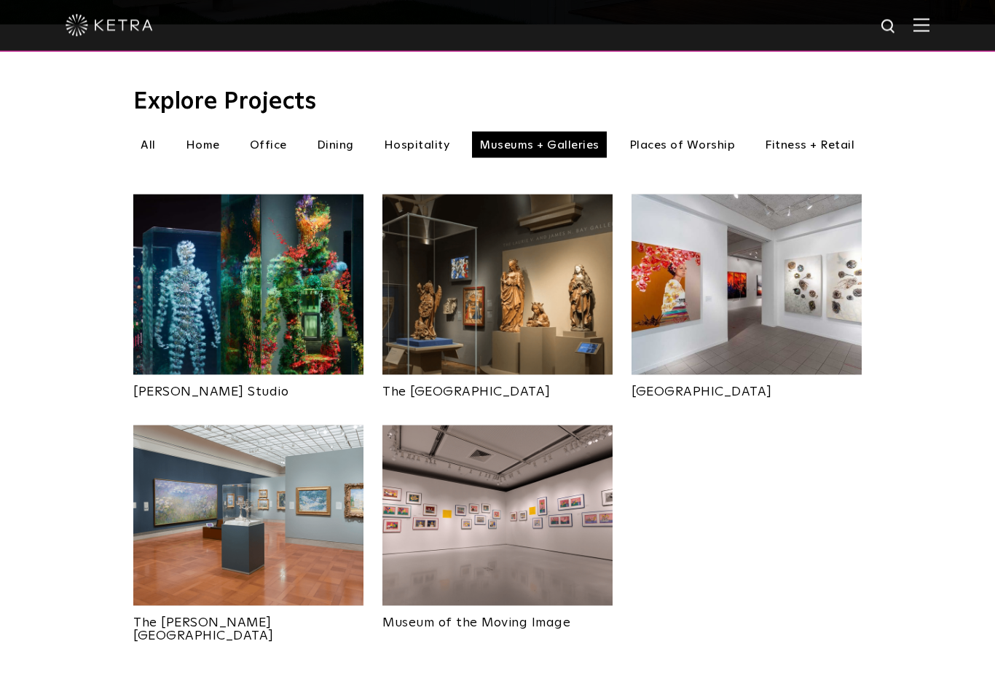
scroll to position [474, 0]
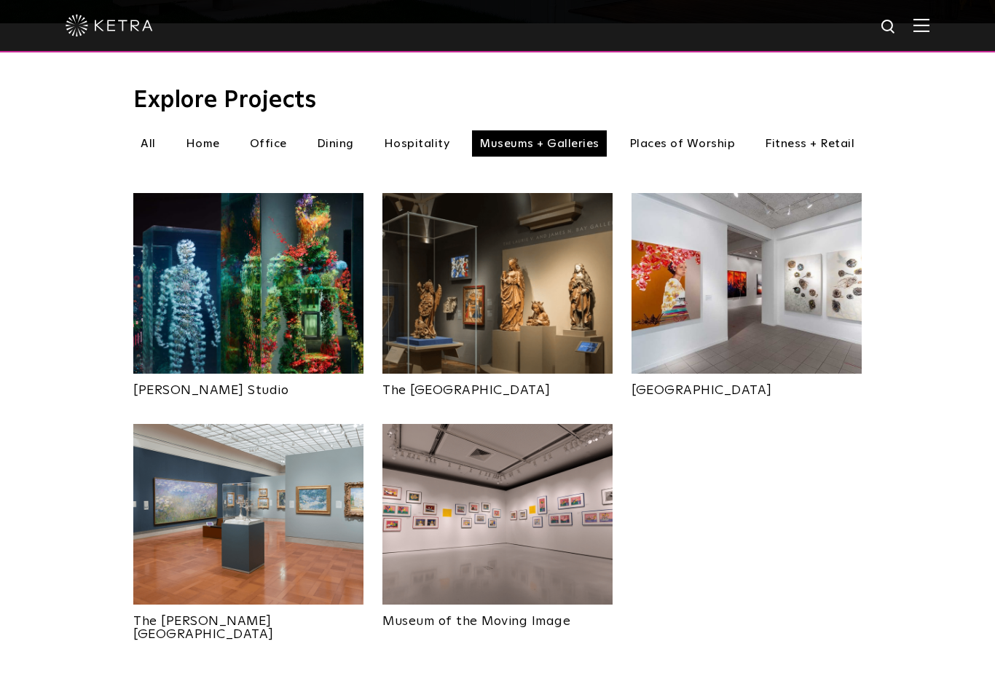
click at [334, 514] on img at bounding box center [248, 514] width 230 height 181
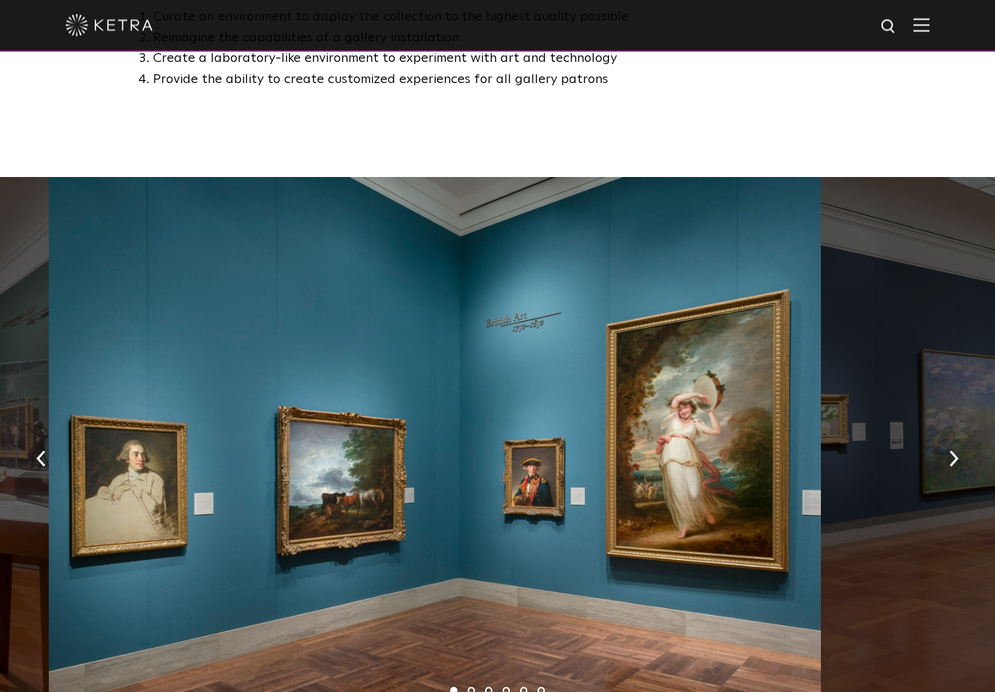
scroll to position [942, 0]
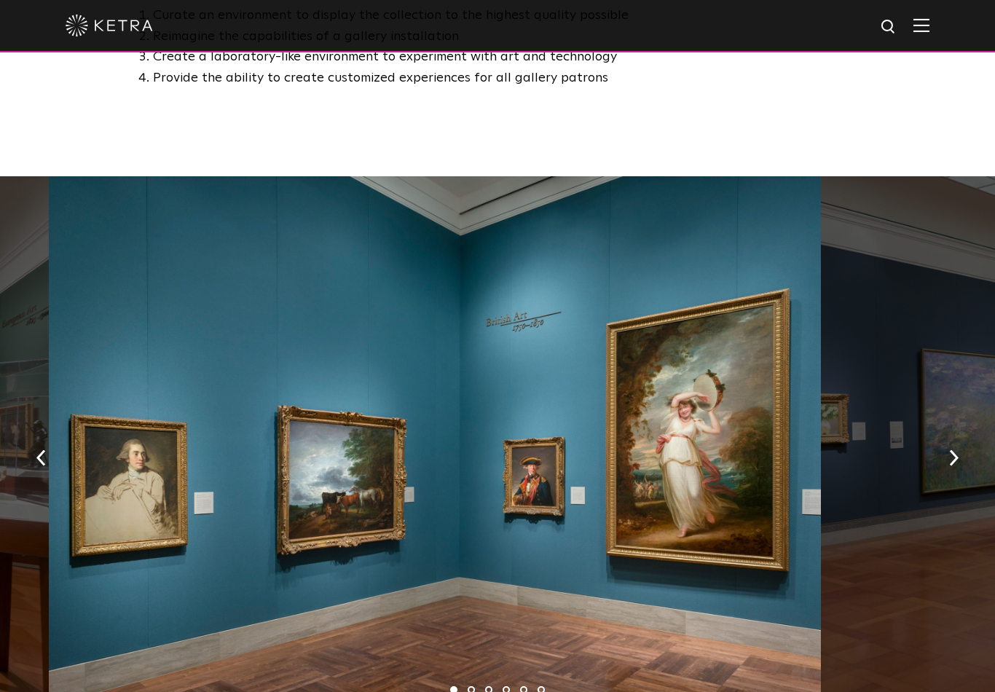
click at [950, 446] on button "button" at bounding box center [953, 456] width 31 height 50
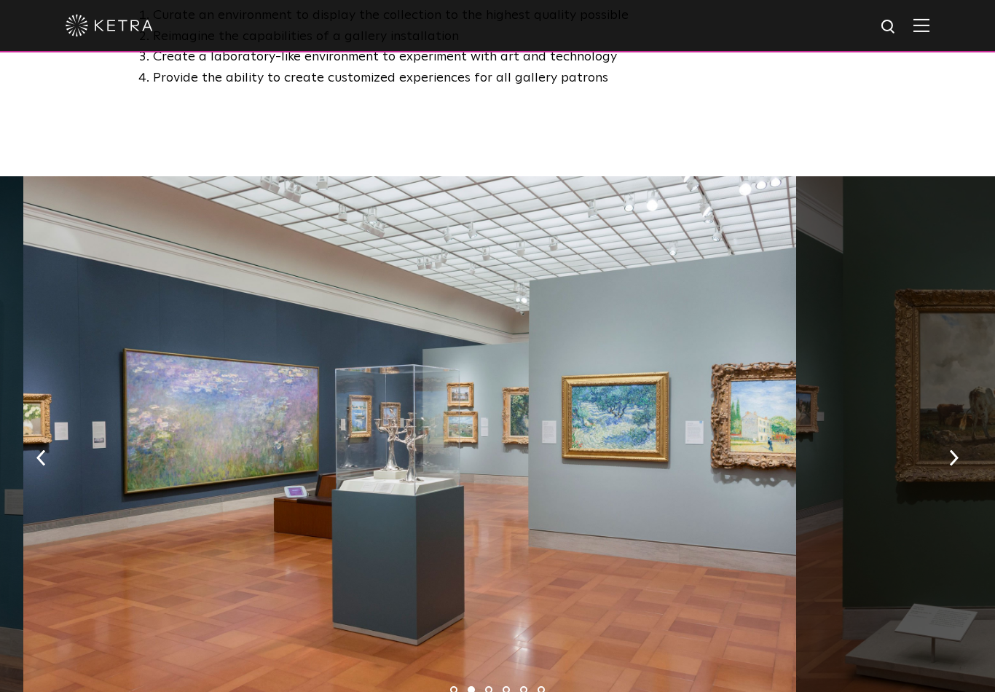
click at [949, 449] on img "button" at bounding box center [953, 457] width 9 height 16
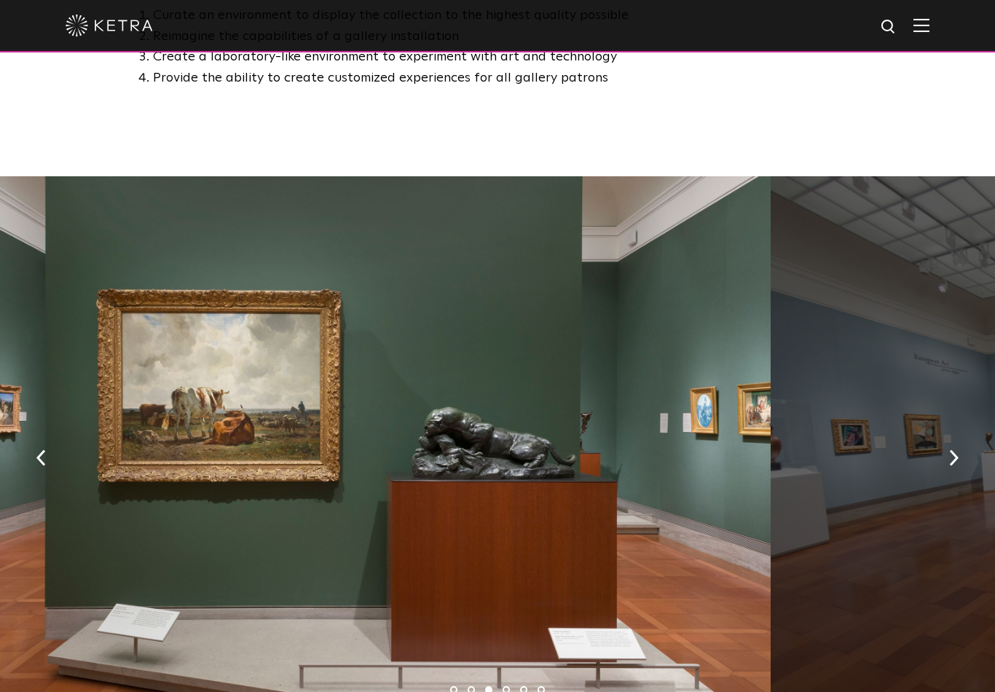
click at [956, 449] on img "button" at bounding box center [953, 457] width 9 height 16
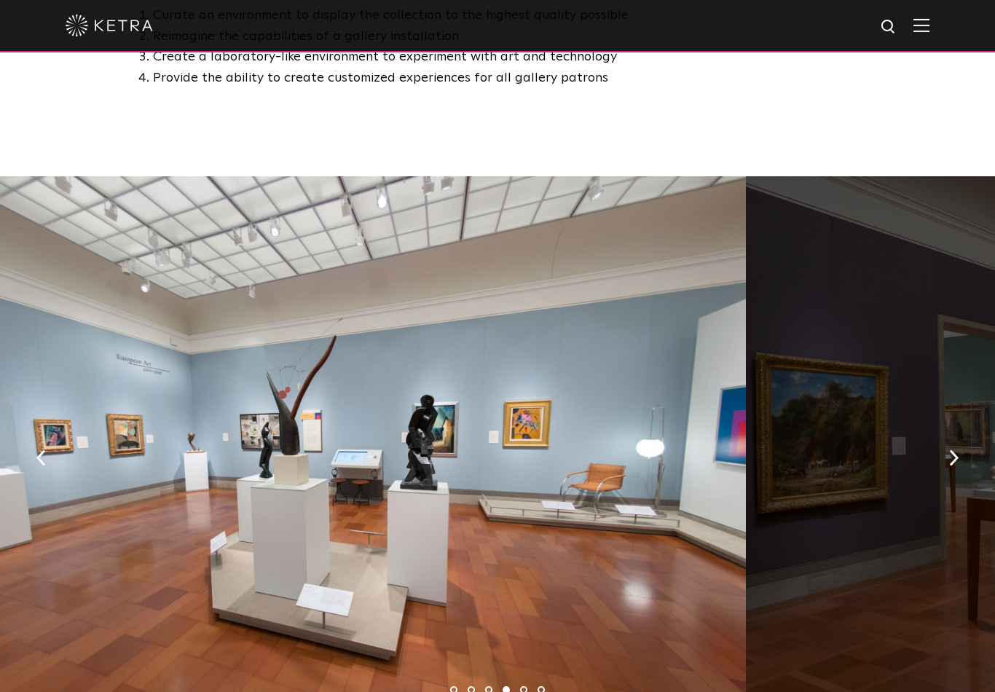
click at [947, 441] on button "button" at bounding box center [953, 456] width 31 height 50
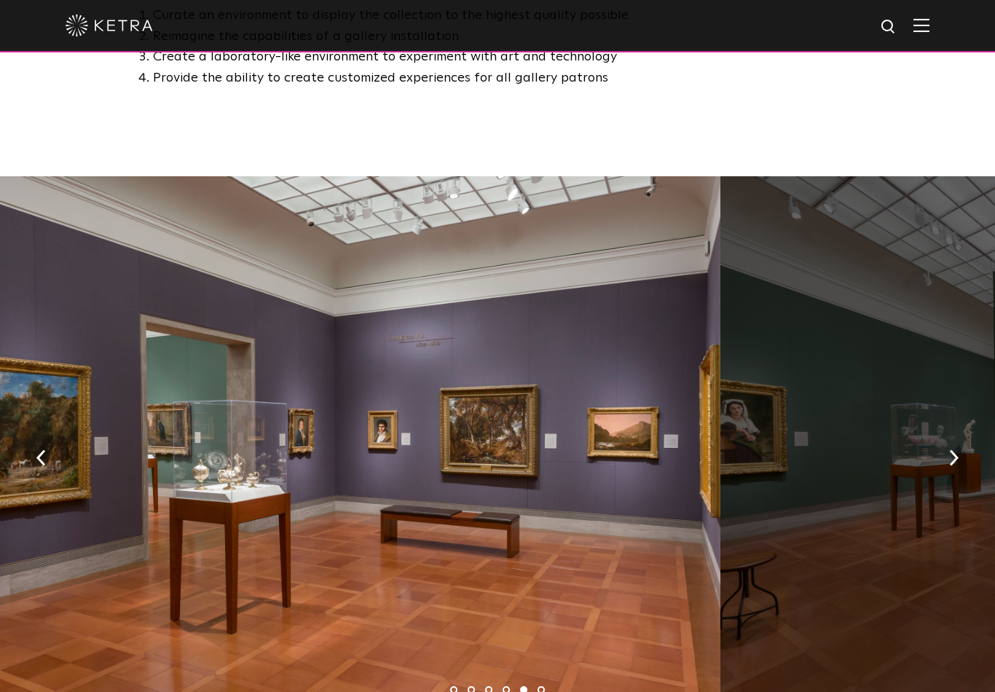
click at [958, 449] on img "button" at bounding box center [953, 457] width 9 height 16
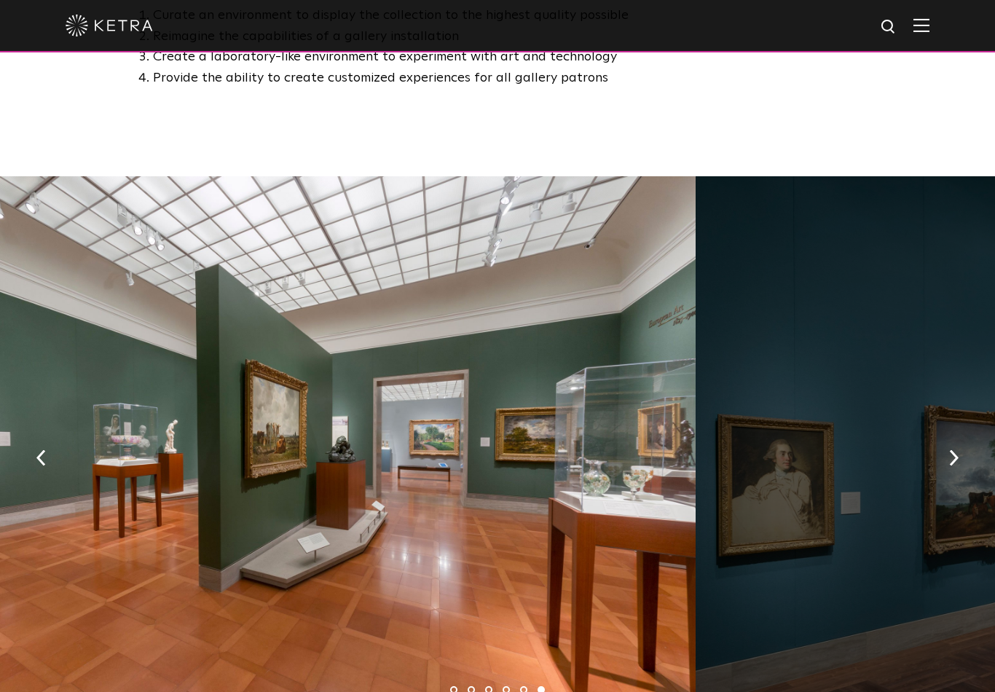
click at [956, 449] on img "button" at bounding box center [953, 457] width 9 height 16
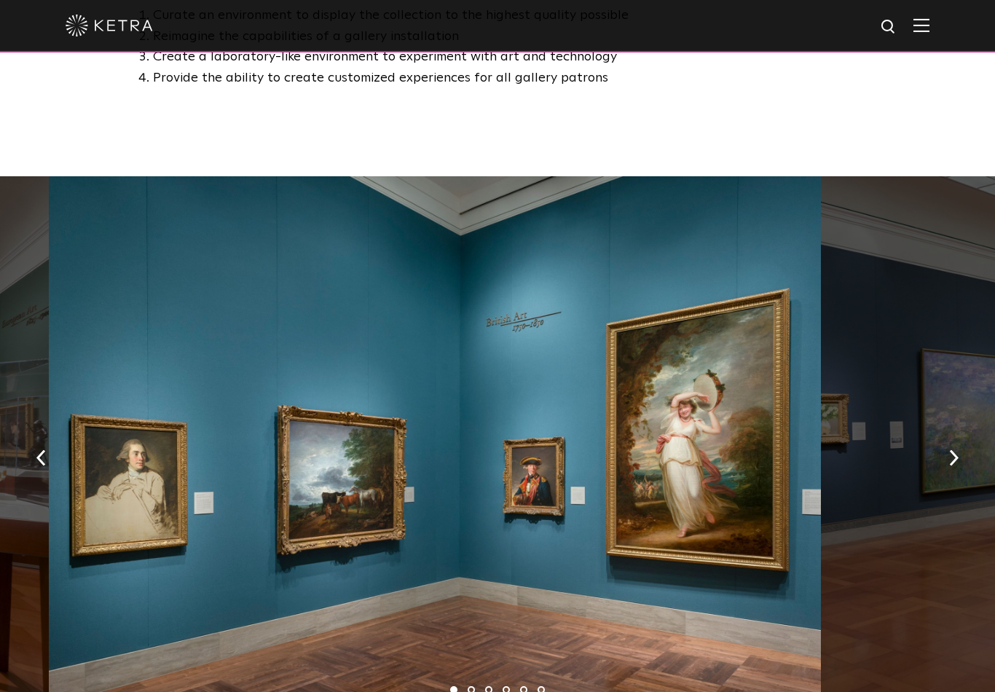
click at [952, 449] on img "button" at bounding box center [953, 457] width 9 height 16
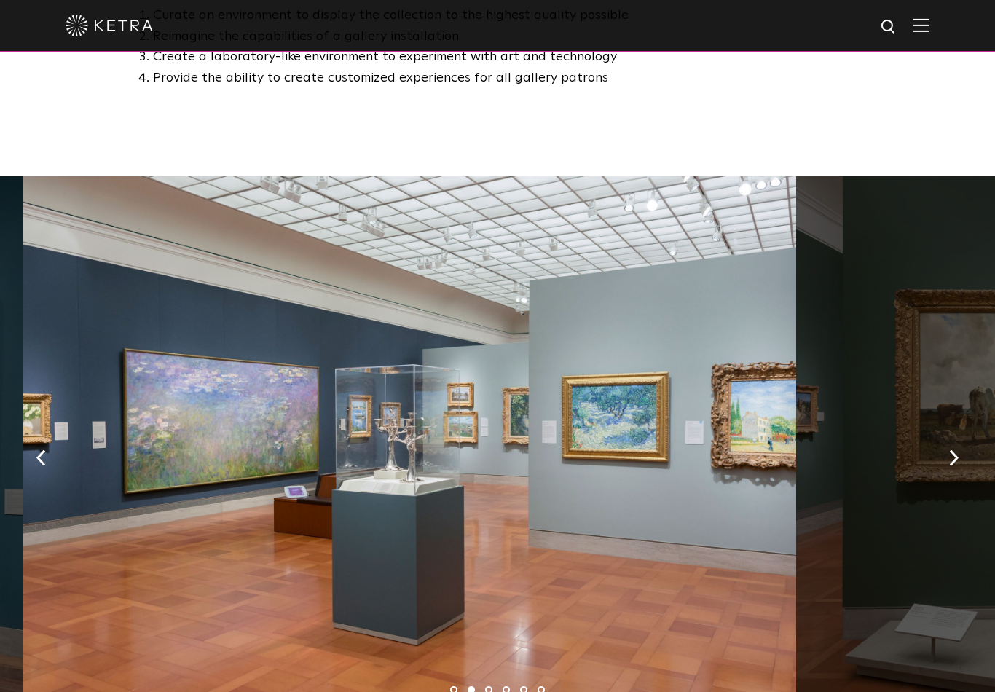
click at [953, 449] on img "button" at bounding box center [953, 457] width 9 height 16
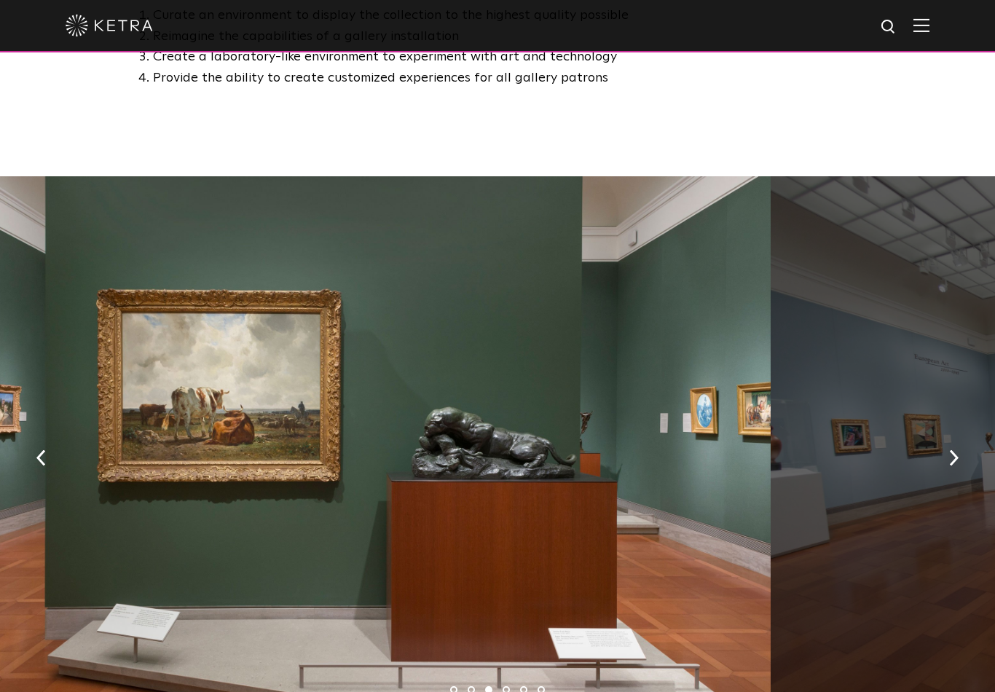
click at [953, 431] on button "button" at bounding box center [953, 456] width 31 height 50
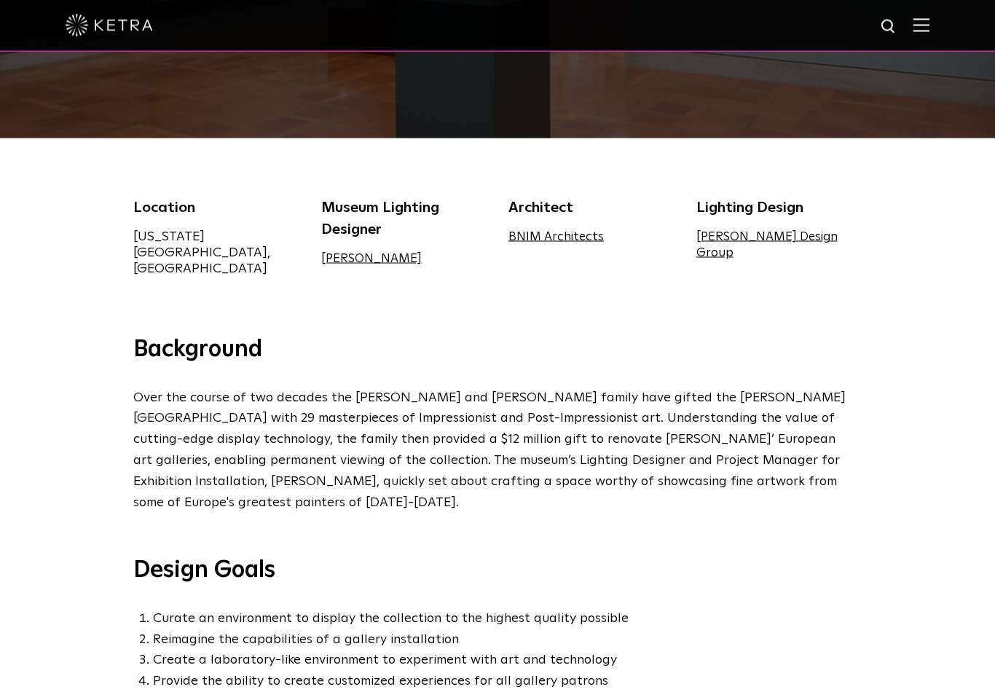
scroll to position [0, 0]
